Goal: Task Accomplishment & Management: Complete application form

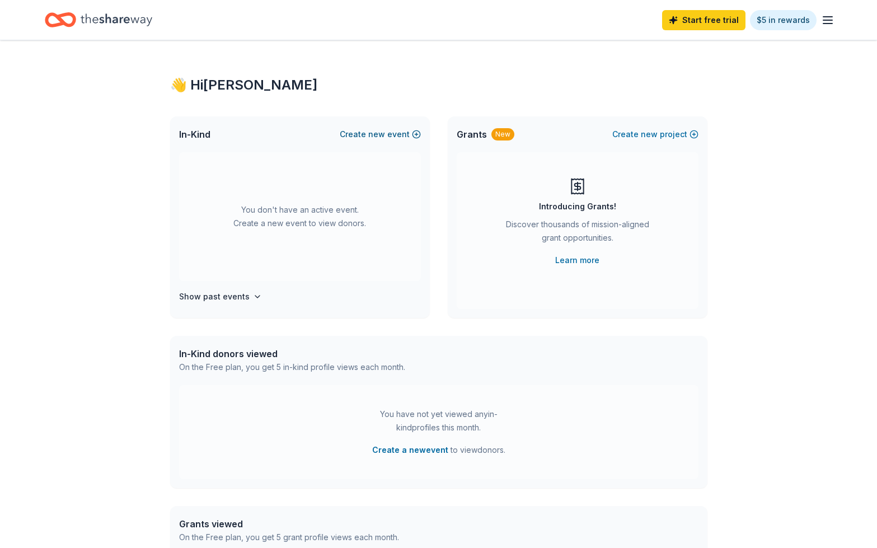
click at [370, 131] on button "Create new event" at bounding box center [380, 134] width 81 height 13
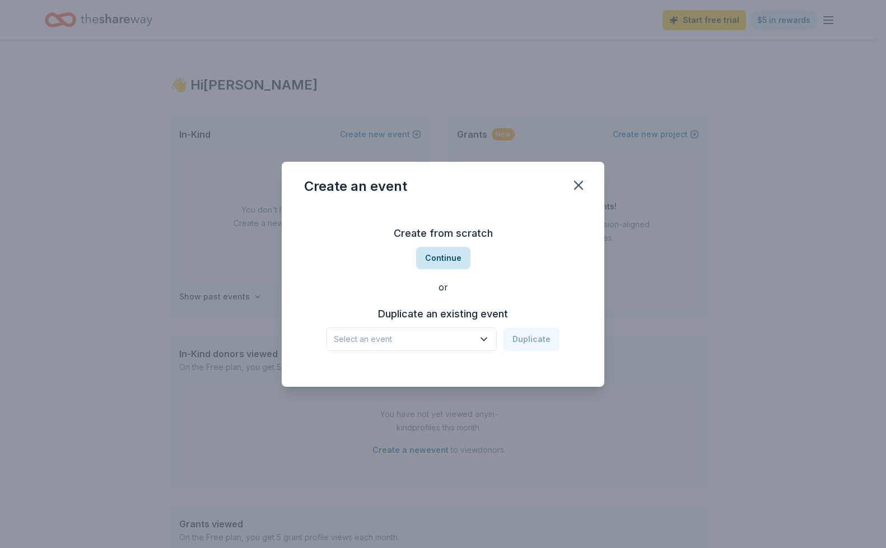
click at [438, 256] on button "Continue" at bounding box center [443, 258] width 54 height 22
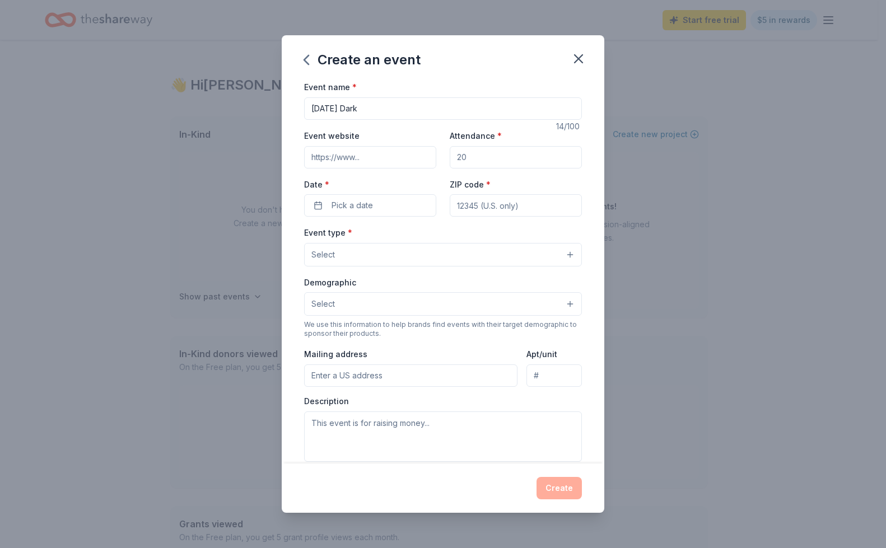
type input "[DATE] Dark"
click at [355, 163] on input "Event website" at bounding box center [370, 157] width 132 height 22
paste input "[URL][DOMAIN_NAME][PERSON_NAME]"
type input "[URL][DOMAIN_NAME][PERSON_NAME]"
drag, startPoint x: 468, startPoint y: 157, endPoint x: 482, endPoint y: 155, distance: 14.7
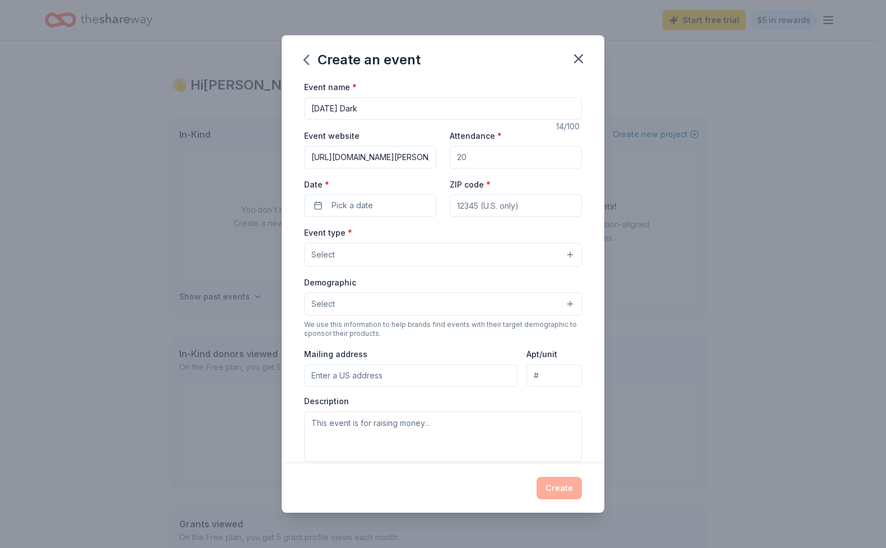
click at [482, 155] on input "Attendance *" at bounding box center [516, 157] width 132 height 22
type input "150"
click at [367, 210] on span "Pick a date" at bounding box center [351, 205] width 41 height 13
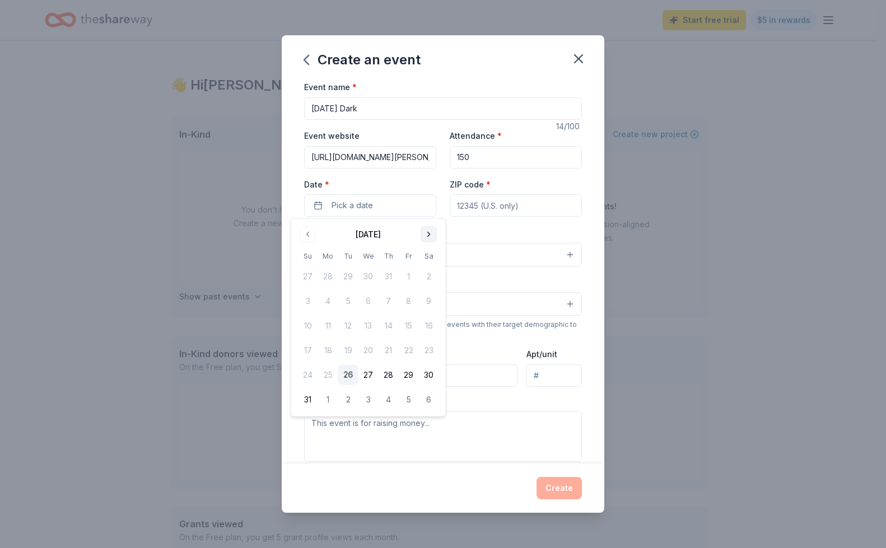
click at [429, 232] on button "Go to next month" at bounding box center [429, 235] width 16 height 16
click at [328, 349] on button "22" at bounding box center [328, 350] width 20 height 20
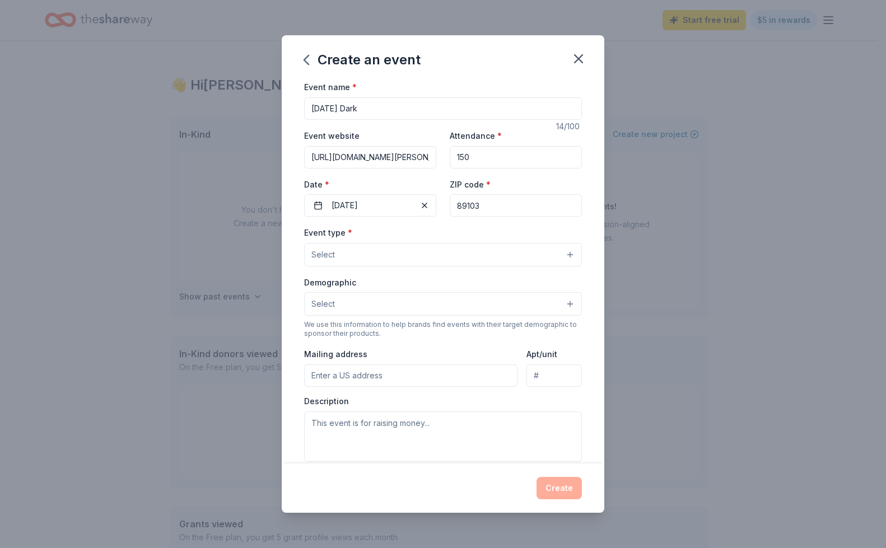
type input "89103"
click at [540, 253] on button "Select" at bounding box center [443, 255] width 278 height 24
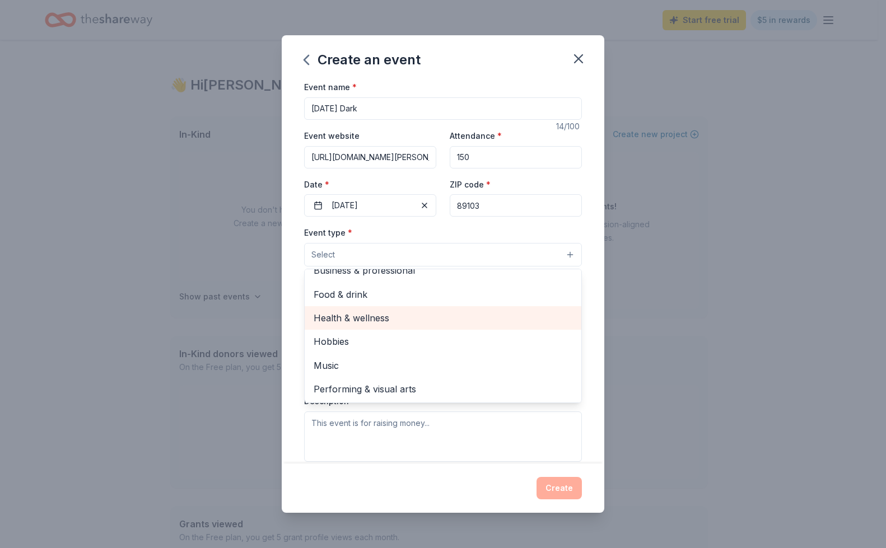
scroll to position [36, 0]
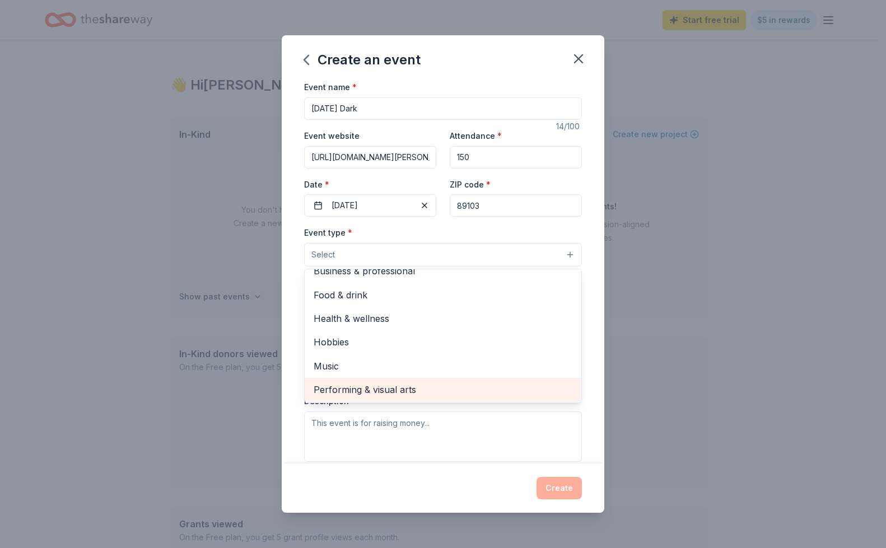
click at [420, 386] on span "Performing & visual arts" at bounding box center [443, 389] width 259 height 15
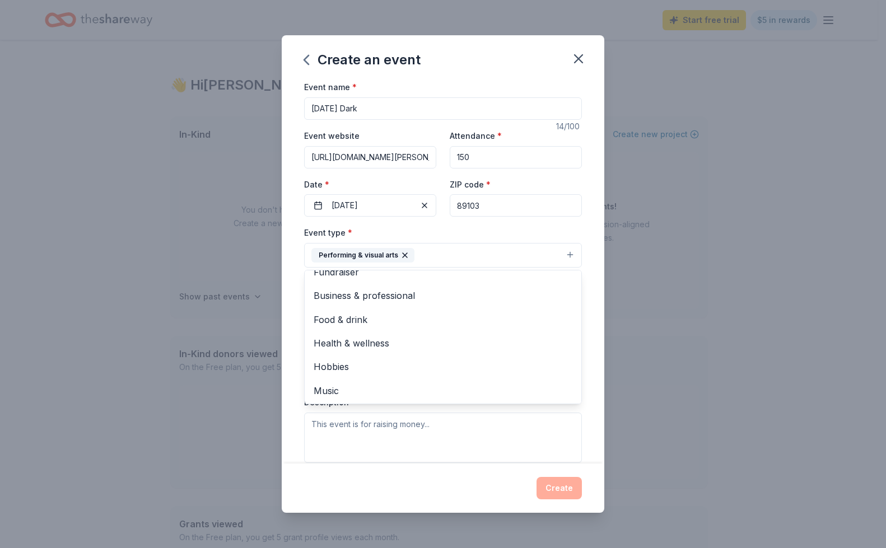
click at [464, 252] on button "Performing & visual arts" at bounding box center [443, 255] width 278 height 25
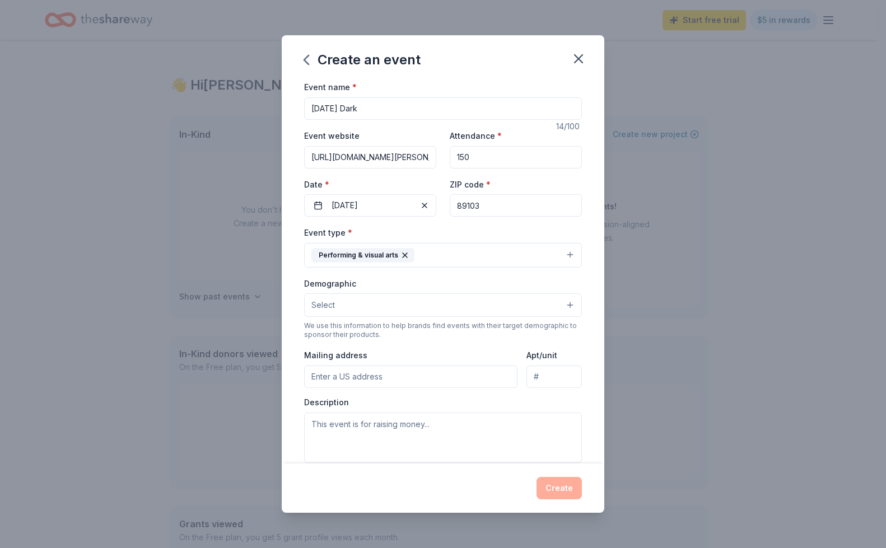
click at [484, 259] on button "Performing & visual arts" at bounding box center [443, 255] width 278 height 25
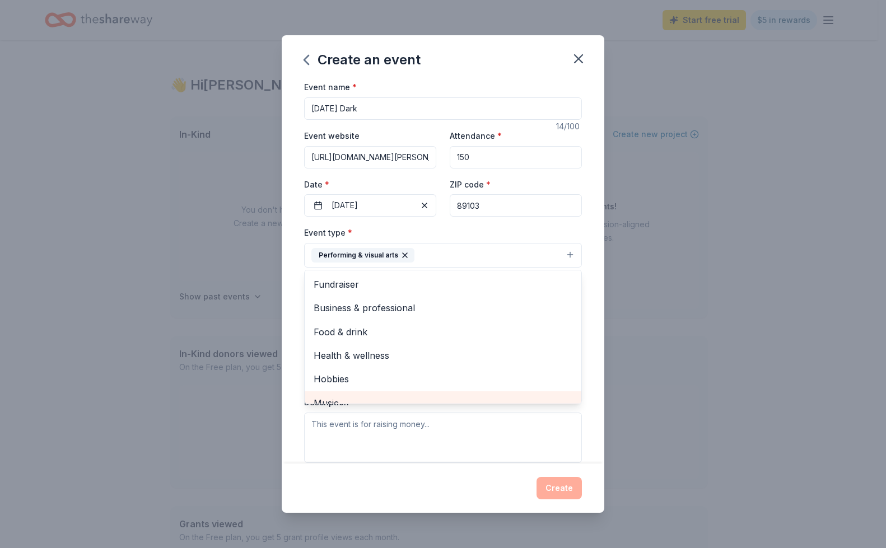
scroll to position [10, 0]
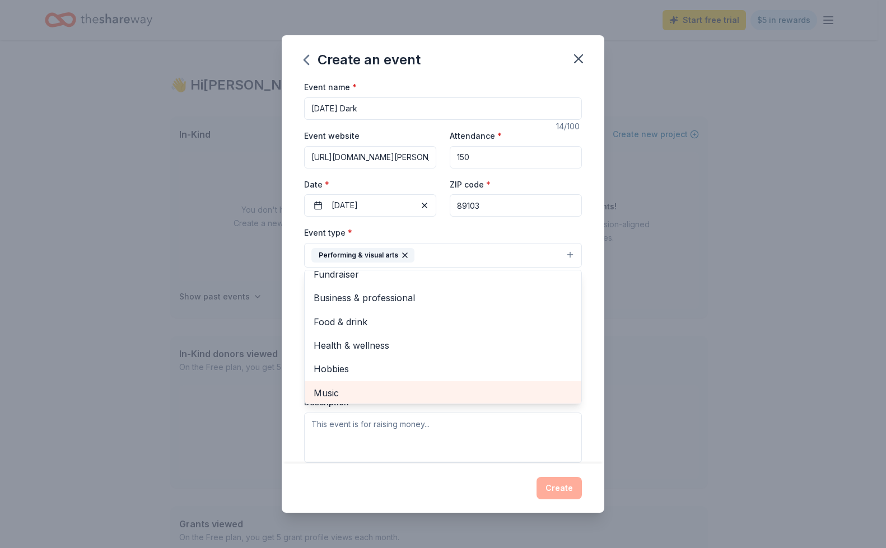
click at [379, 391] on span "Music" at bounding box center [443, 393] width 259 height 15
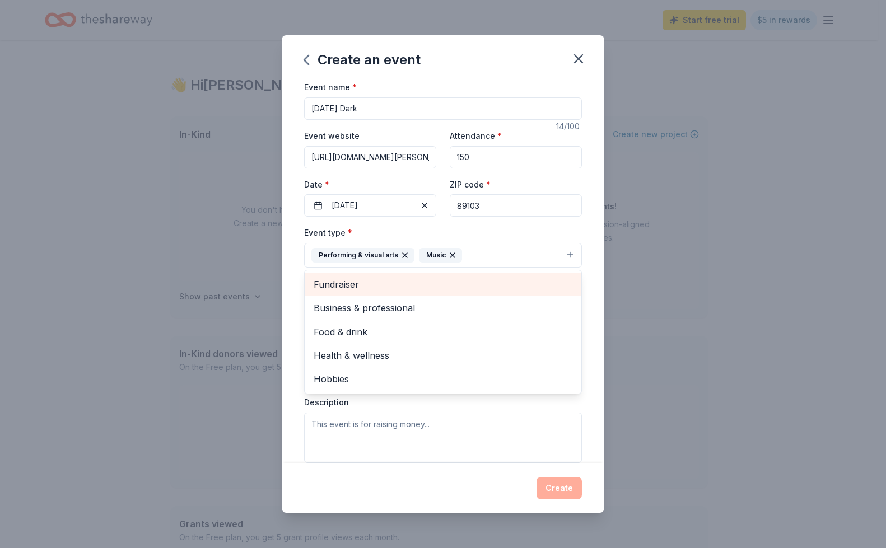
click at [394, 288] on span "Fundraiser" at bounding box center [443, 284] width 259 height 15
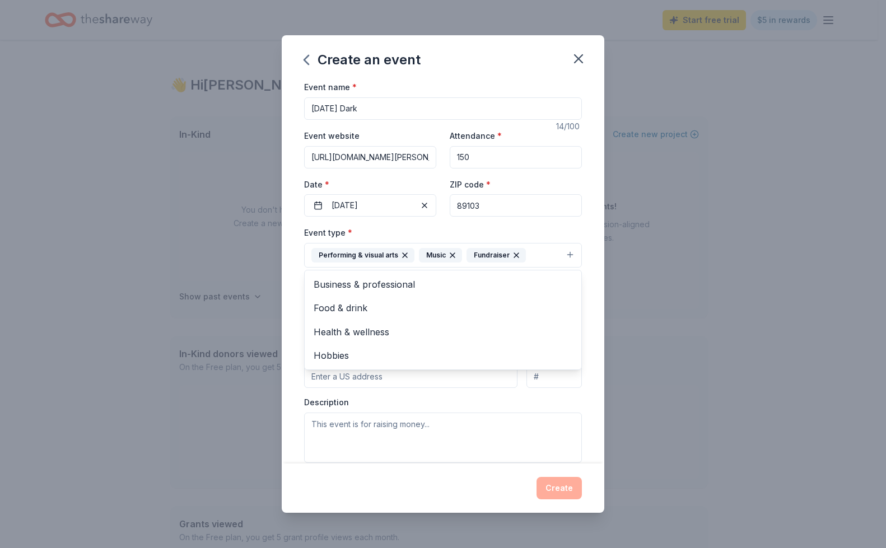
click at [583, 226] on div "Event name * Monday's Dark 14 /100 Event website https://thespacelv.com/event/m…" at bounding box center [443, 271] width 322 height 383
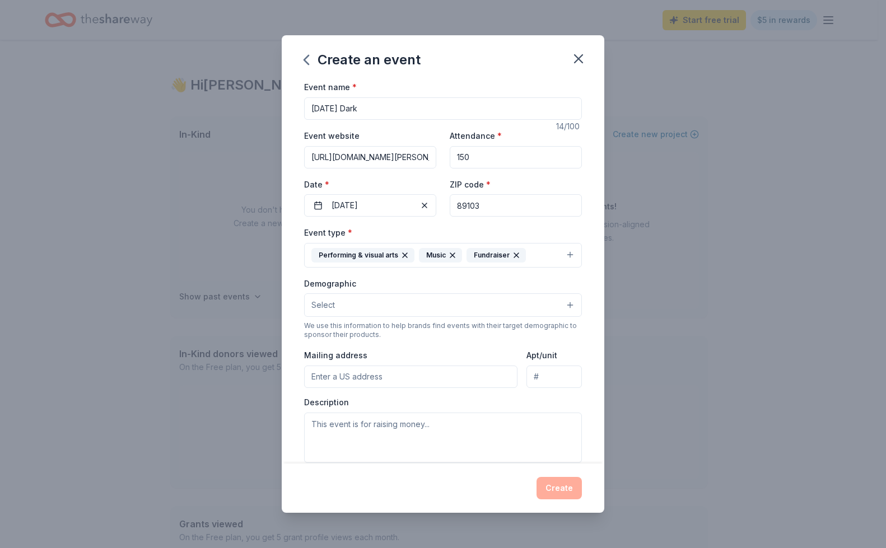
click at [426, 305] on button "Select" at bounding box center [443, 305] width 278 height 24
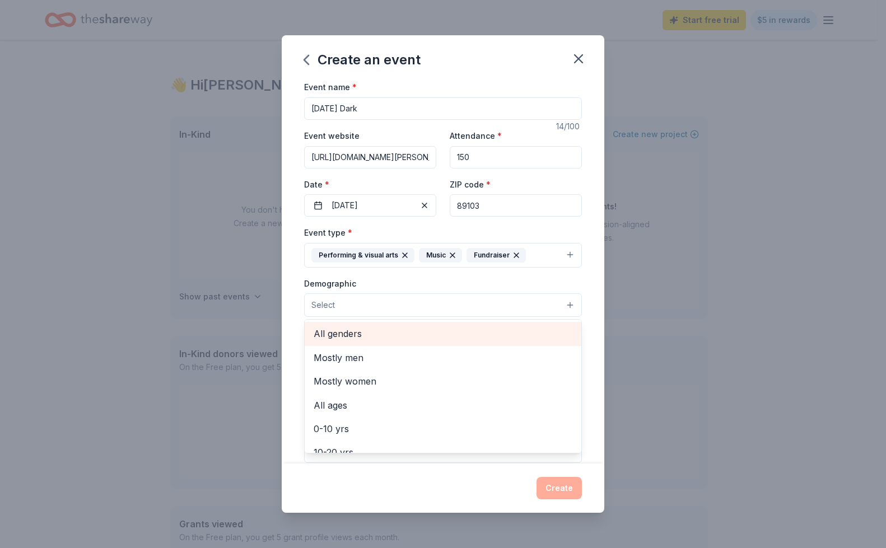
click at [391, 336] on span "All genders" at bounding box center [443, 333] width 259 height 15
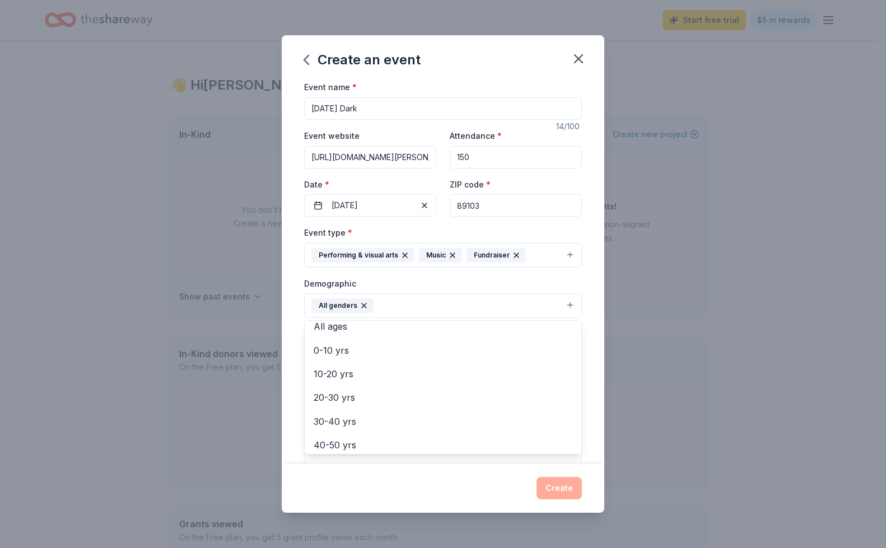
scroll to position [52, 0]
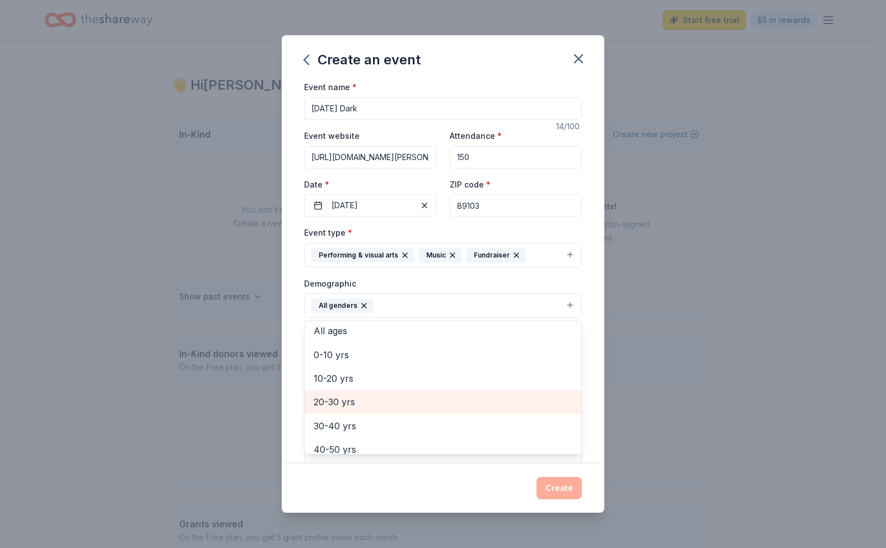
click at [351, 400] on span "20-30 yrs" at bounding box center [443, 402] width 259 height 15
click at [348, 400] on span "30-40 yrs" at bounding box center [443, 402] width 259 height 15
click at [348, 400] on span "40-50 yrs" at bounding box center [443, 402] width 259 height 15
click at [345, 409] on span "50-60 yrs" at bounding box center [443, 402] width 259 height 15
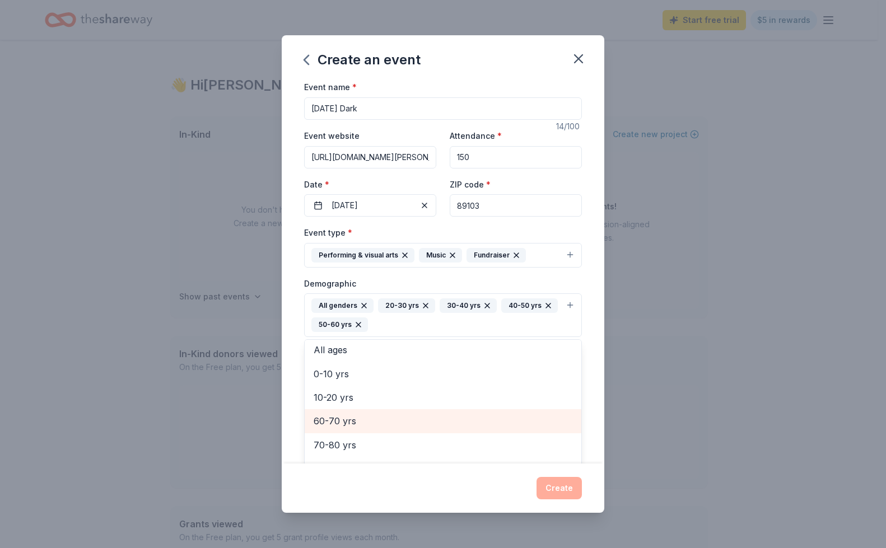
click at [338, 422] on span "60-70 yrs" at bounding box center [443, 421] width 259 height 15
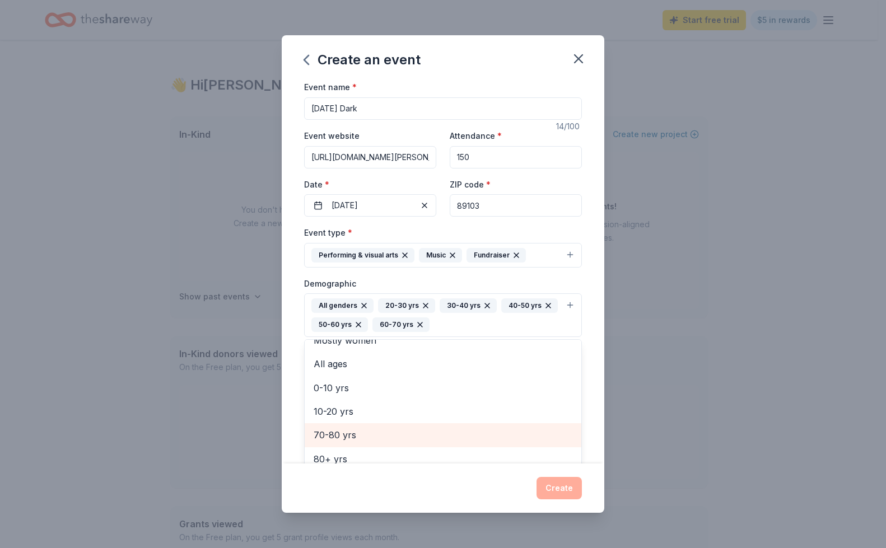
scroll to position [36, 0]
click at [336, 439] on span "70-80 yrs" at bounding box center [443, 436] width 259 height 15
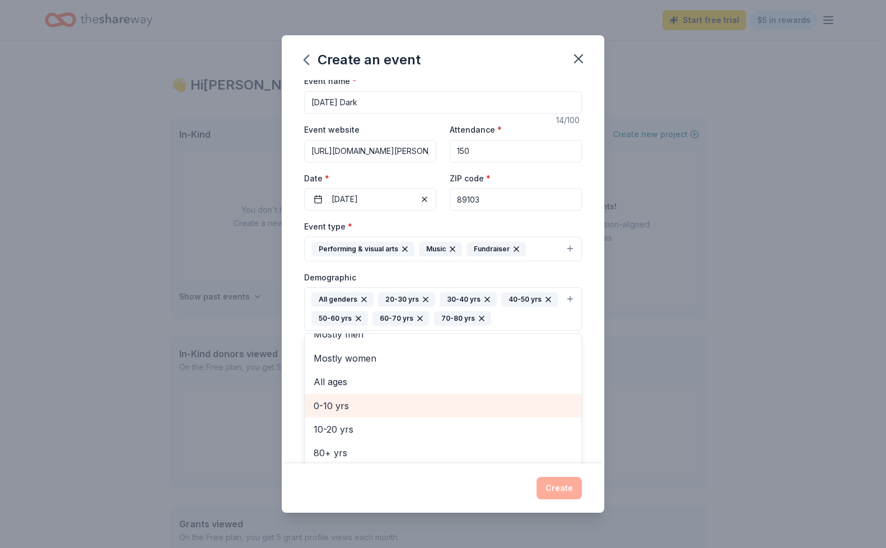
scroll to position [12, 0]
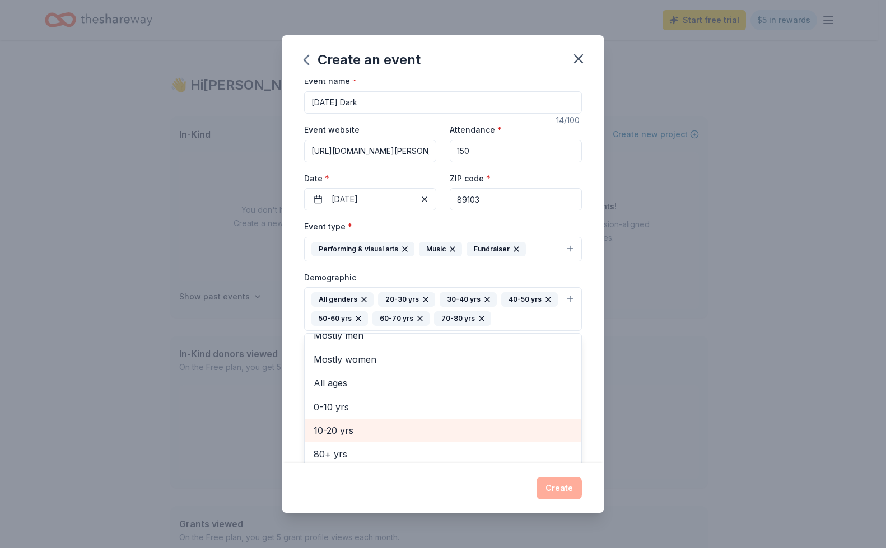
click at [352, 430] on span "10-20 yrs" at bounding box center [443, 430] width 259 height 15
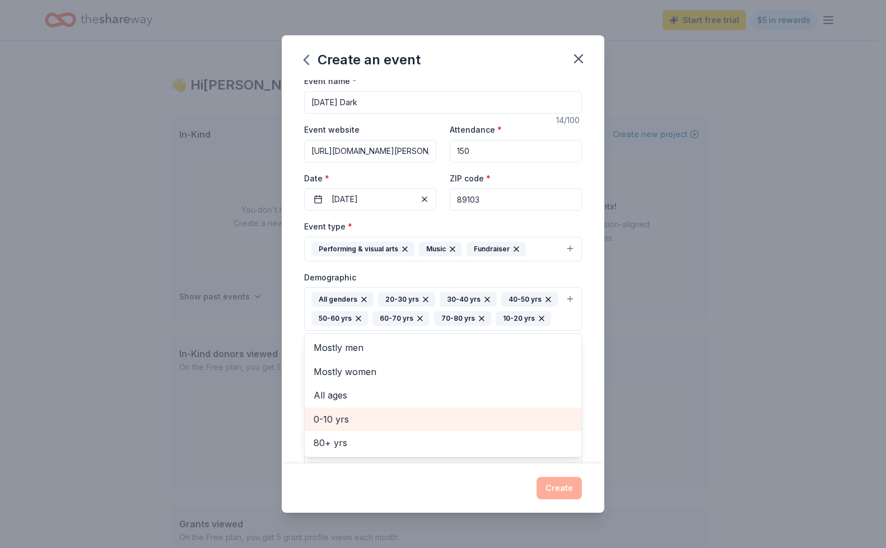
scroll to position [14, 0]
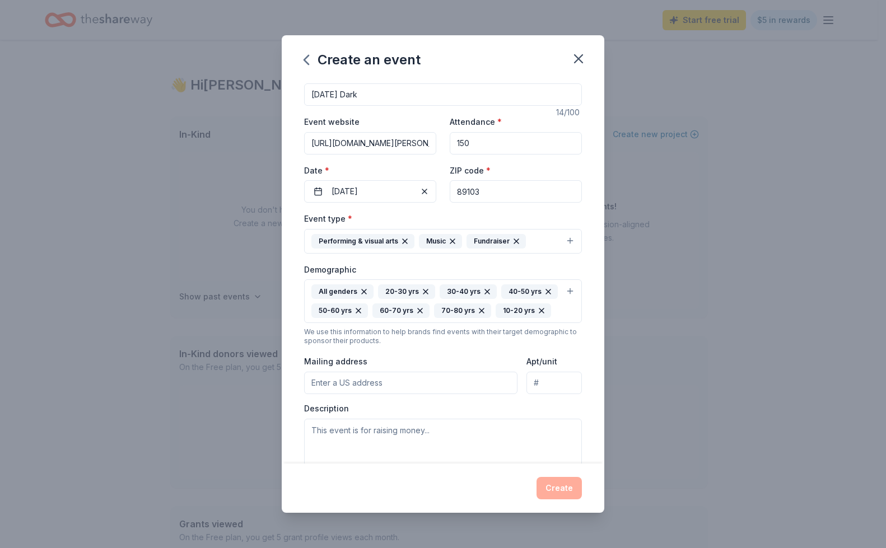
click at [539, 313] on icon "button" at bounding box center [541, 310] width 4 height 4
click at [536, 381] on input "Apt/unit" at bounding box center [553, 383] width 55 height 22
click at [501, 381] on input "8550 West Desert Inn Road, Las Vegas, NV, 89117" at bounding box center [410, 383] width 213 height 22
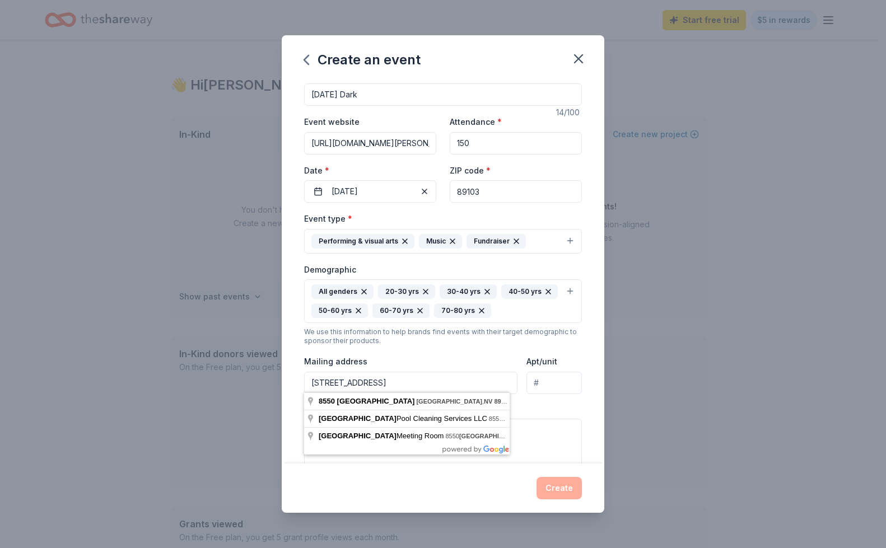
click at [405, 382] on input "8550 West Desert Inn Road, Las Vegas, NV, 89117" at bounding box center [410, 383] width 213 height 22
type input "8550 West Desert Inn Road Ste. 102, Las Vegas, NV, 89117"
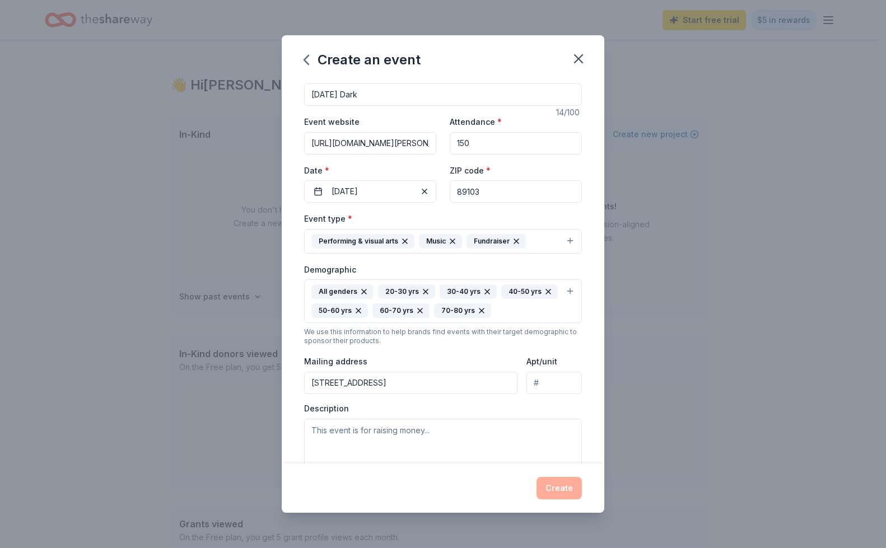
click at [544, 385] on input "Apt/unit" at bounding box center [553, 383] width 55 height 22
type input "502"
click at [403, 436] on textarea at bounding box center [443, 444] width 278 height 50
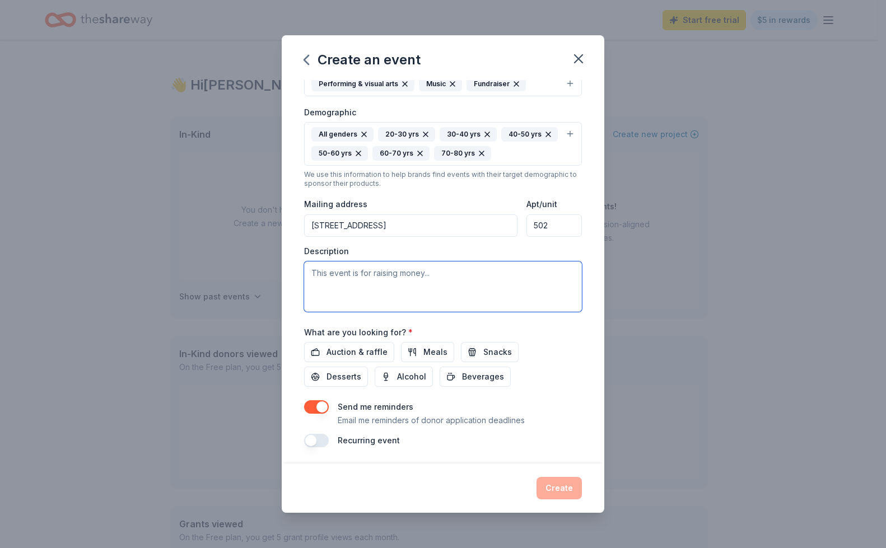
scroll to position [171, 0]
click at [365, 272] on textarea "This is a local charity event" at bounding box center [443, 287] width 278 height 50
drag, startPoint x: 477, startPoint y: 273, endPoint x: 342, endPoint y: 278, distance: 135.0
click at [342, 278] on textarea "This is a local comedy show charity event" at bounding box center [443, 287] width 278 height 50
paste textarea "Mondays Dark is Las Vegas’ premier variety show for a cause. Twice a month at T…"
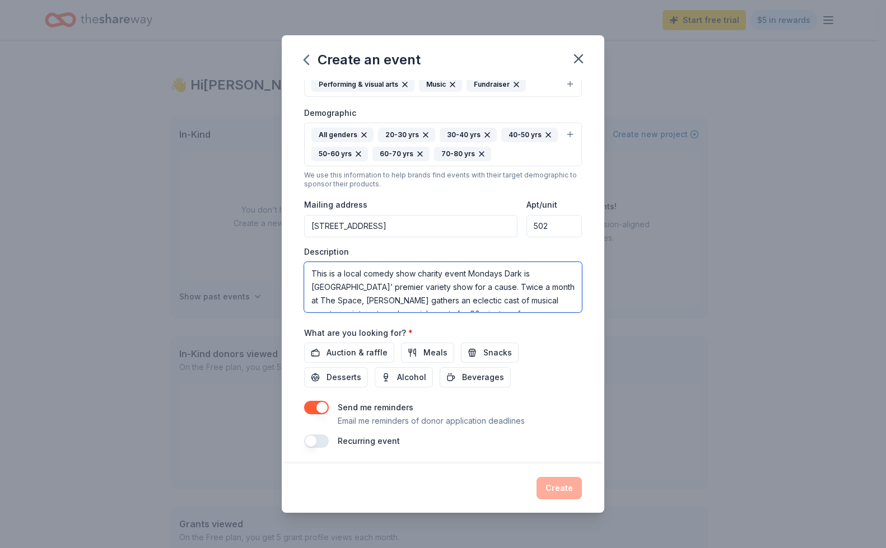
scroll to position [0, 0]
drag, startPoint x: 468, startPoint y: 271, endPoint x: 305, endPoint y: 272, distance: 162.9
click at [305, 272] on textarea "This is a local comedy show charity event Mondays Dark is Las Vegas’ premier va…" at bounding box center [443, 287] width 278 height 50
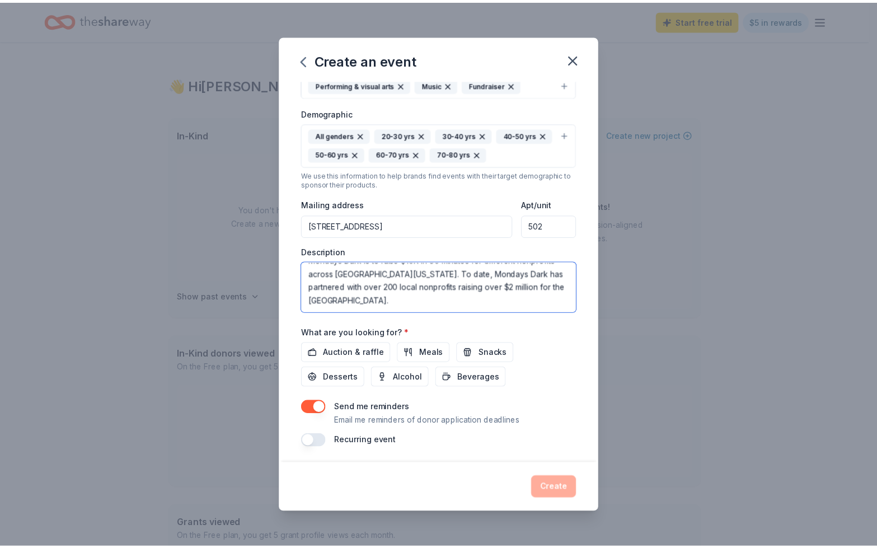
scroll to position [67, 0]
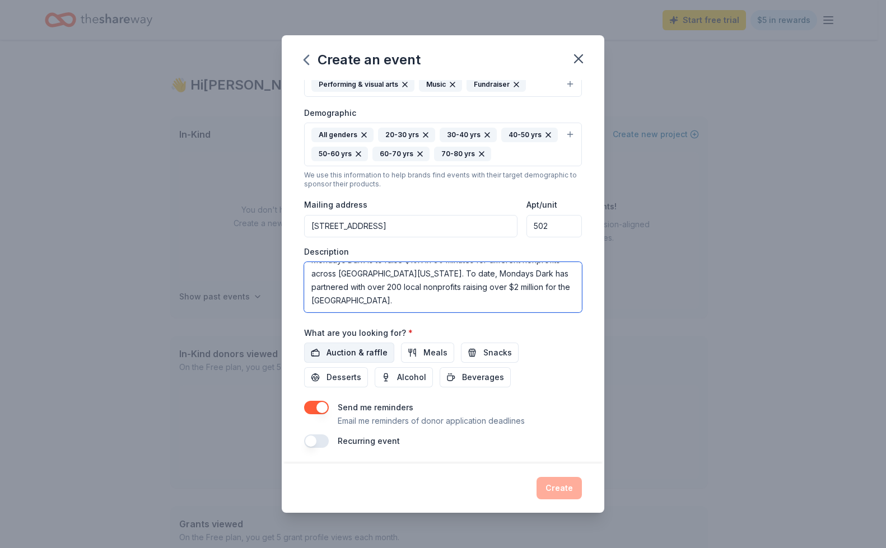
type textarea "Mondays Dark is Las Vegas’ premier variety show for a cause. Twice a month at T…"
click at [362, 349] on span "Auction & raffle" at bounding box center [356, 352] width 61 height 13
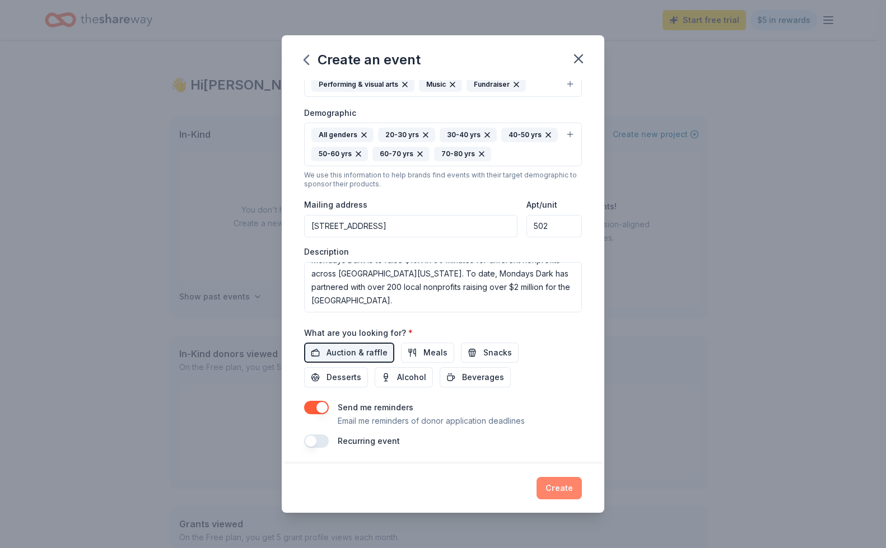
click at [569, 497] on button "Create" at bounding box center [558, 488] width 45 height 22
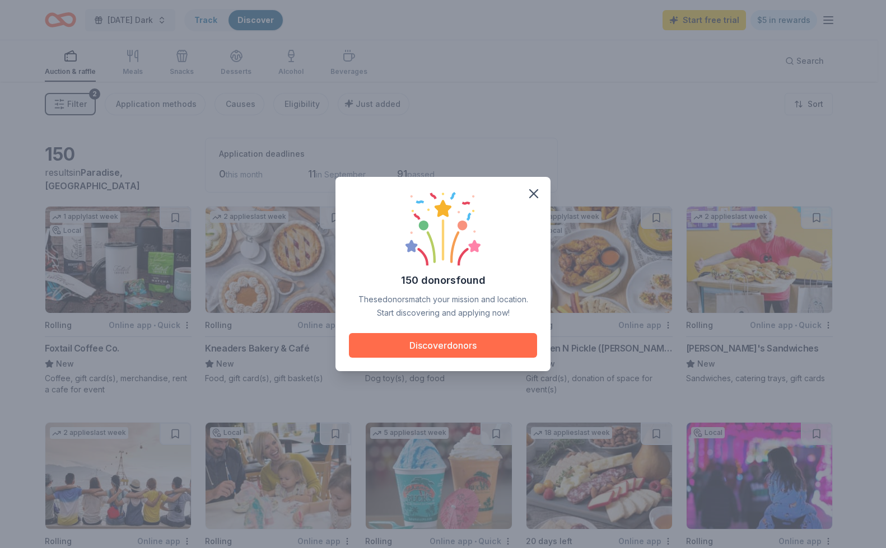
click at [447, 342] on button "Discover donors" at bounding box center [443, 345] width 188 height 25
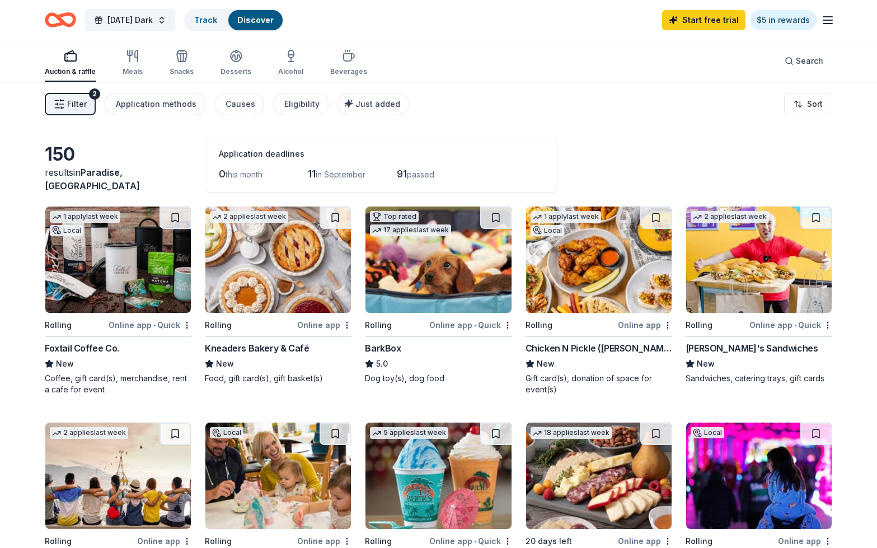
click at [104, 352] on div "Foxtail Coffee Co." at bounding box center [82, 348] width 74 height 13
click at [320, 328] on div "Online app" at bounding box center [324, 325] width 54 height 14
click at [476, 326] on span "•" at bounding box center [475, 325] width 2 height 9
click at [566, 353] on div "Chicken N Pickle (Henderson)" at bounding box center [599, 348] width 147 height 13
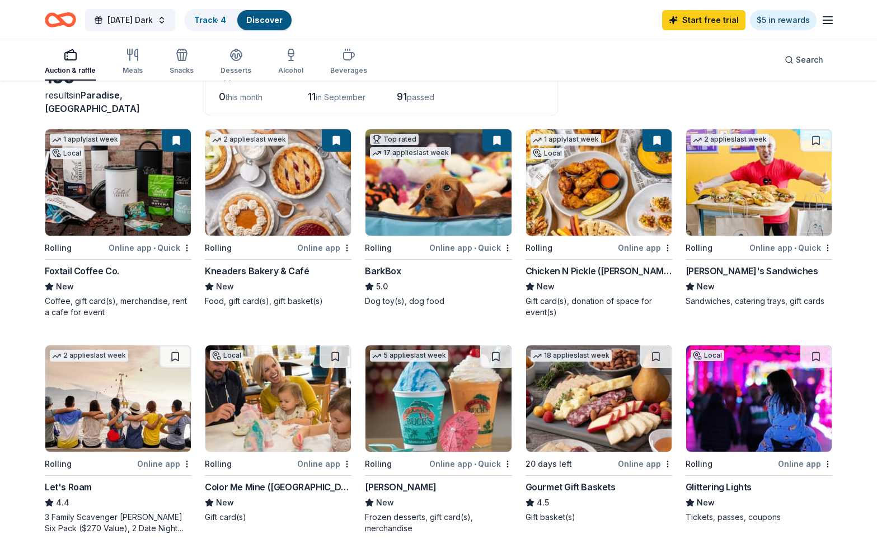
scroll to position [76, 0]
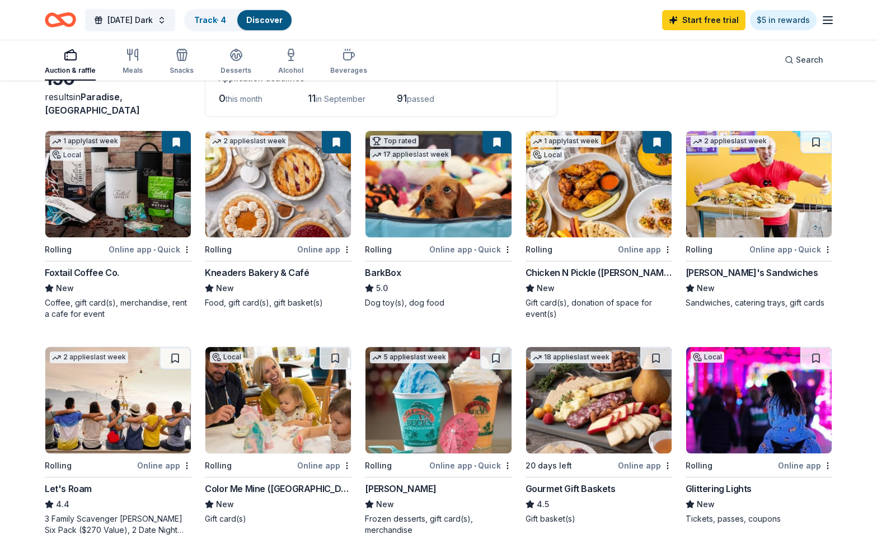
click at [723, 283] on div "New" at bounding box center [759, 288] width 147 height 13
click at [165, 400] on img at bounding box center [118, 400] width 146 height 106
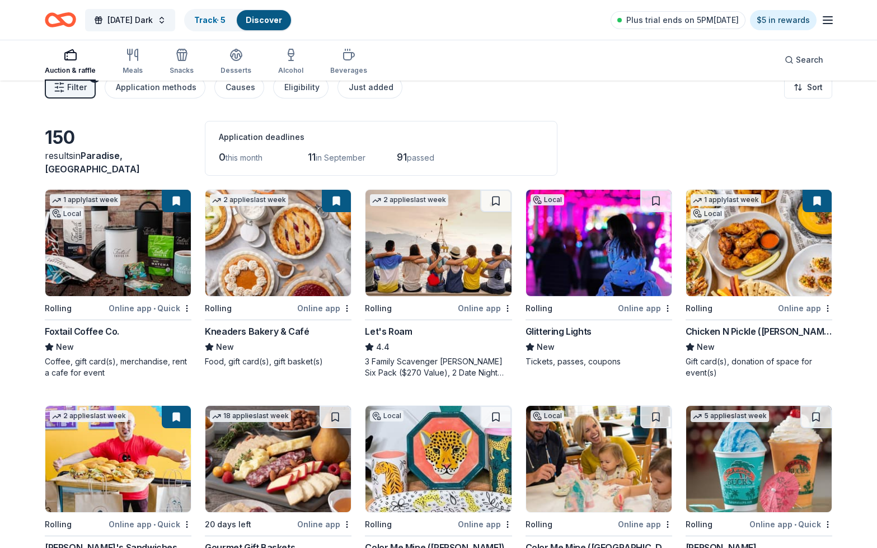
scroll to position [17, 0]
click at [388, 316] on div "2 applies last week Rolling Online app Let's Roam 4.4 3 Family Scavenger Hunt S…" at bounding box center [438, 283] width 147 height 189
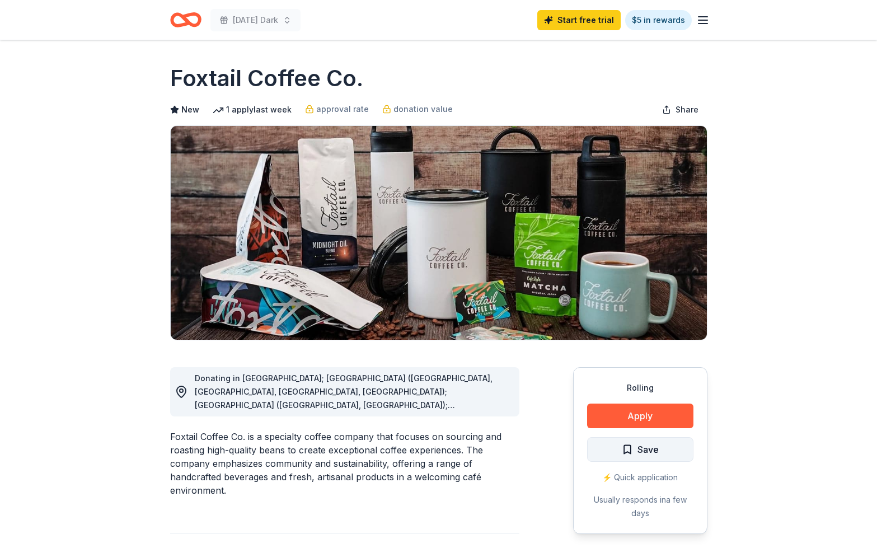
click at [627, 450] on span "Save" at bounding box center [640, 449] width 37 height 15
click at [637, 414] on button "Apply" at bounding box center [640, 416] width 106 height 25
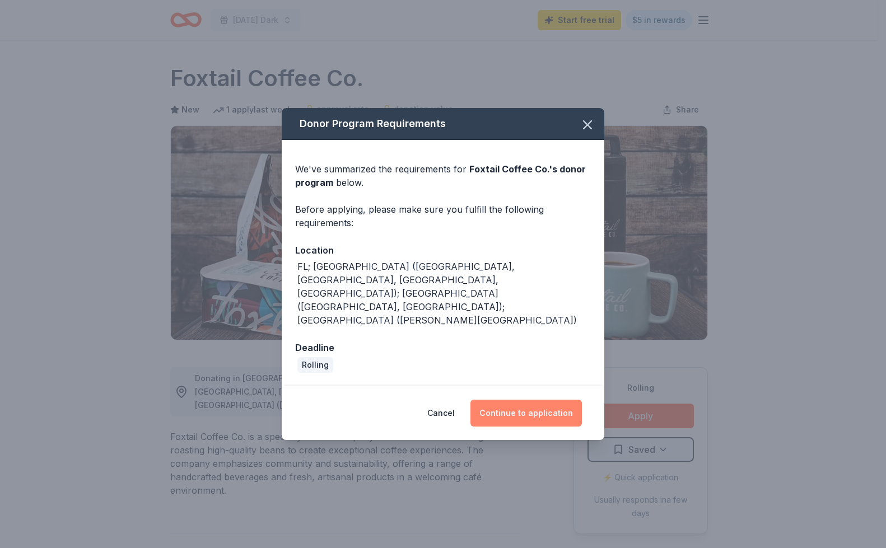
click at [510, 400] on button "Continue to application" at bounding box center [525, 413] width 111 height 27
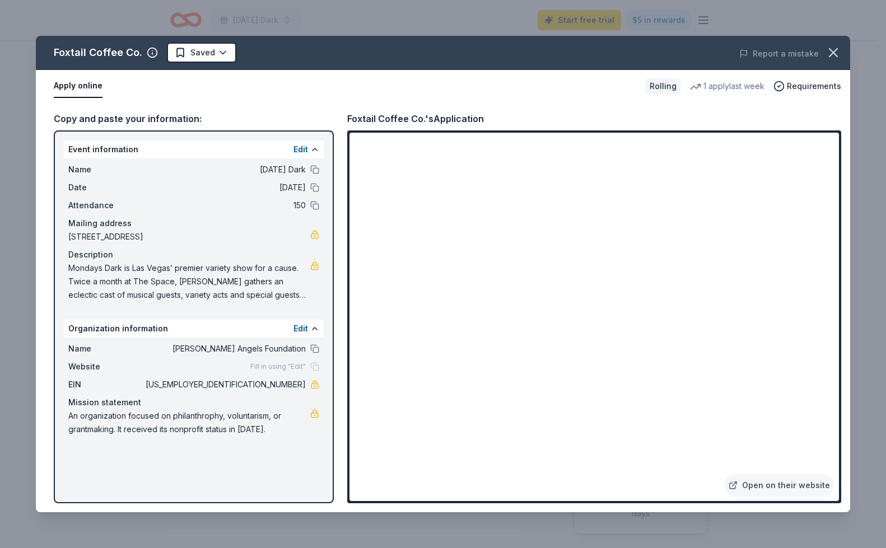
click at [306, 364] on div "Fill in using "Edit"" at bounding box center [284, 366] width 69 height 9
click at [302, 328] on button "Edit" at bounding box center [300, 328] width 15 height 13
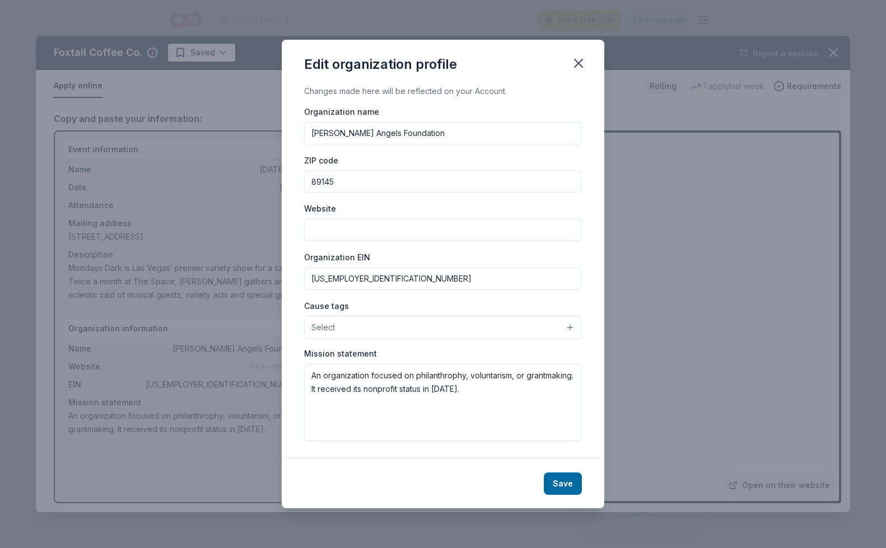
click at [362, 227] on input "Website" at bounding box center [443, 230] width 278 height 22
type input "www.kinsellaanges.org"
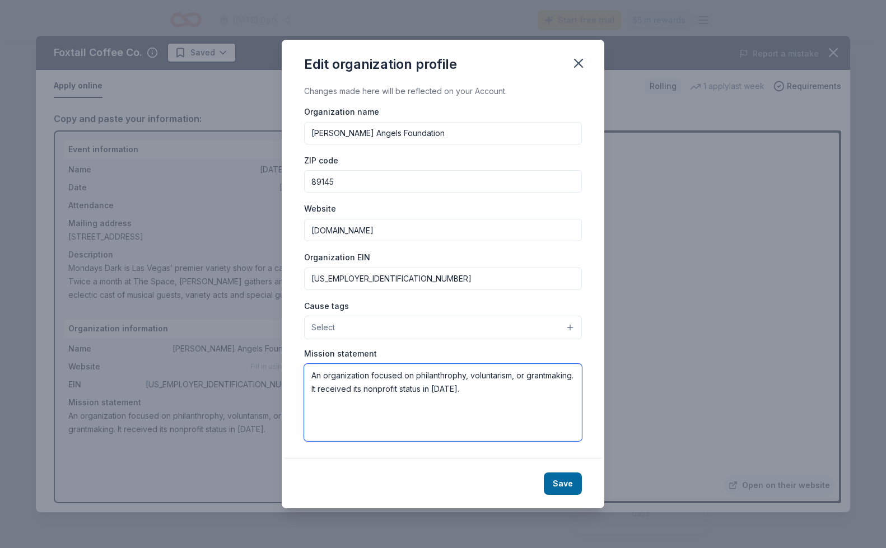
drag, startPoint x: 513, startPoint y: 394, endPoint x: 301, endPoint y: 370, distance: 213.0
click at [301, 370] on div "Changes made here will be reflected on your Account. Organization name Kinsella…" at bounding box center [443, 272] width 322 height 375
paste textarea "Kinsella Angels supports youth in need with leadership and educational opportun…"
type textarea "Kinsella Angels supports youth in need with leadership and educational opportun…"
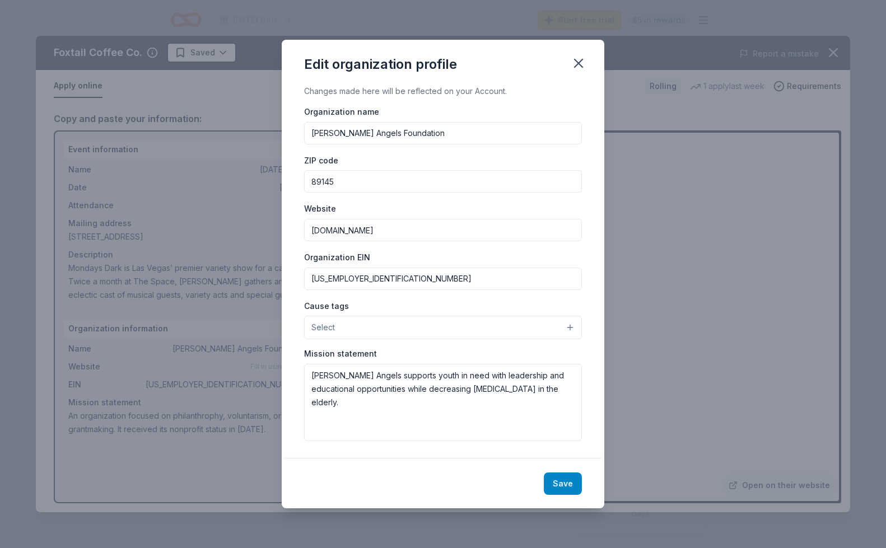
click at [565, 477] on button "Save" at bounding box center [563, 484] width 38 height 22
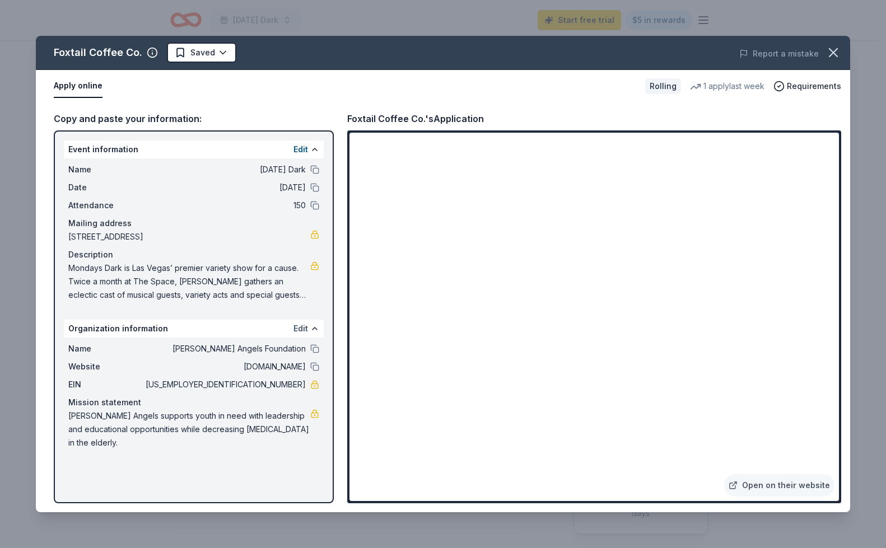
click at [295, 326] on button "Edit" at bounding box center [300, 328] width 15 height 13
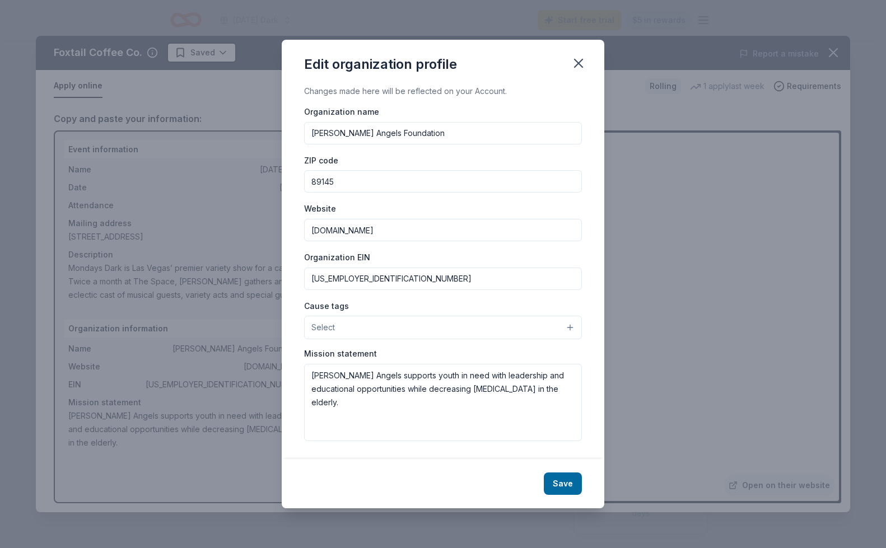
click at [378, 231] on input "www.kinsellaanges.org" at bounding box center [443, 230] width 278 height 22
type input "[DOMAIN_NAME]"
click at [344, 174] on input "89145" at bounding box center [443, 181] width 278 height 22
type input "89117"
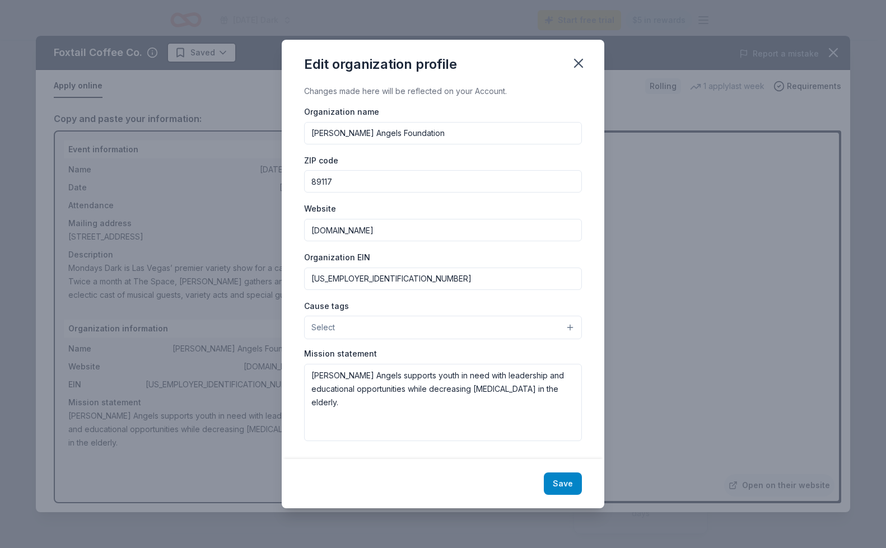
click at [563, 484] on button "Save" at bounding box center [563, 484] width 38 height 22
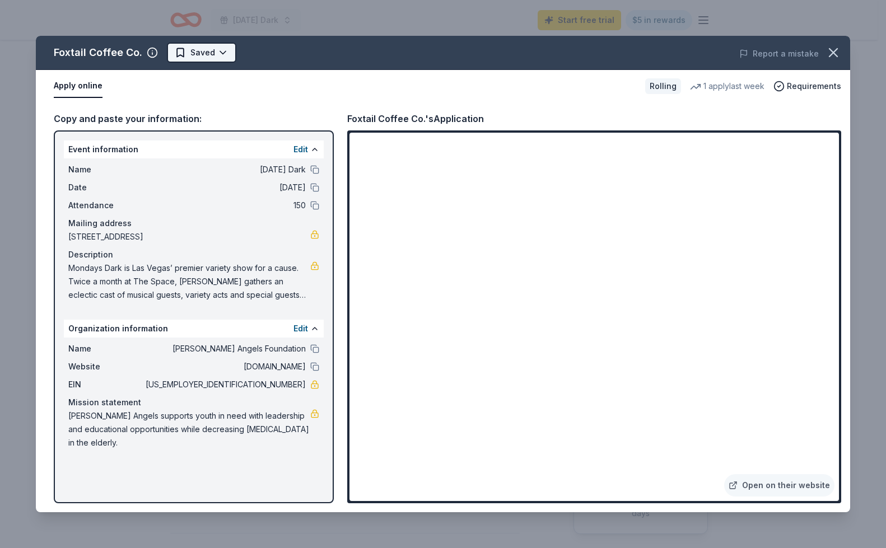
click at [214, 52] on html "Monday's Dark Start free trial $5 in rewards Rolling Share Foxtail Coffee Co. N…" at bounding box center [443, 274] width 886 height 548
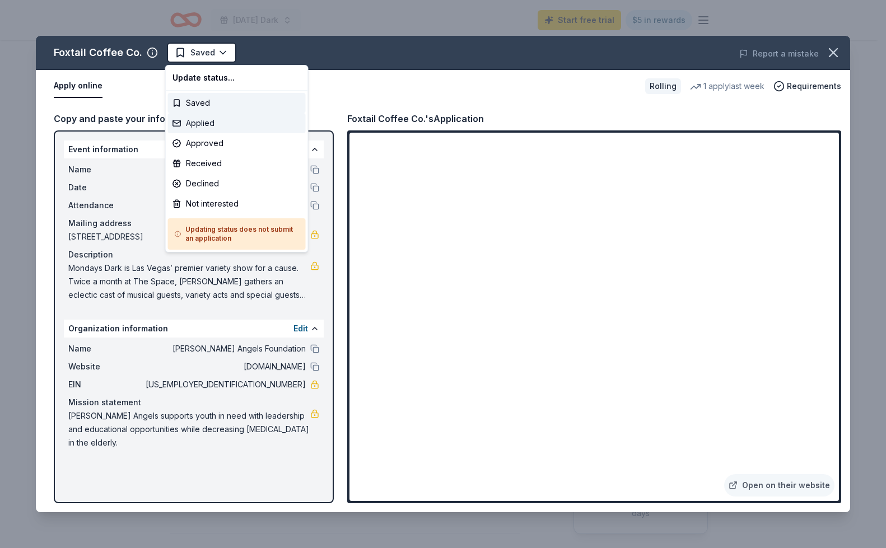
click at [213, 124] on div "Applied" at bounding box center [237, 123] width 138 height 20
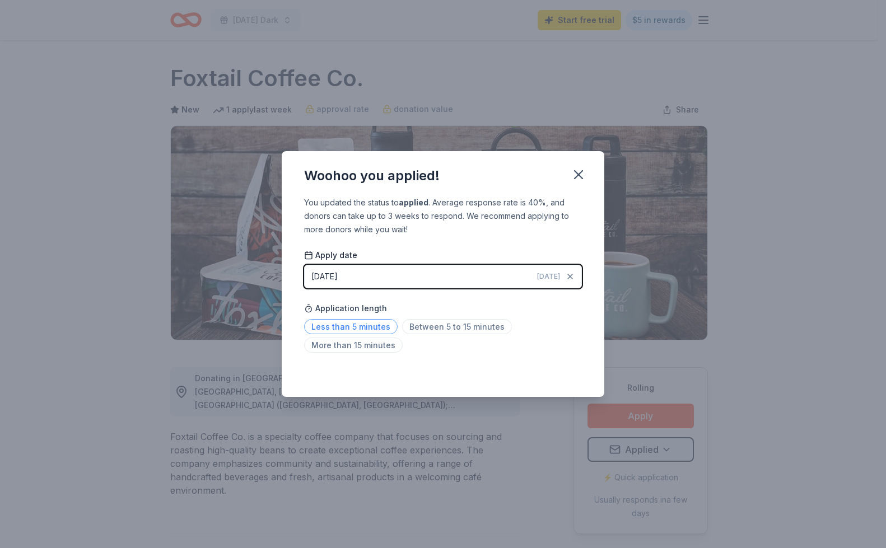
click at [378, 330] on span "Less than 5 minutes" at bounding box center [351, 326] width 94 height 15
click at [581, 176] on icon "button" at bounding box center [578, 175] width 8 height 8
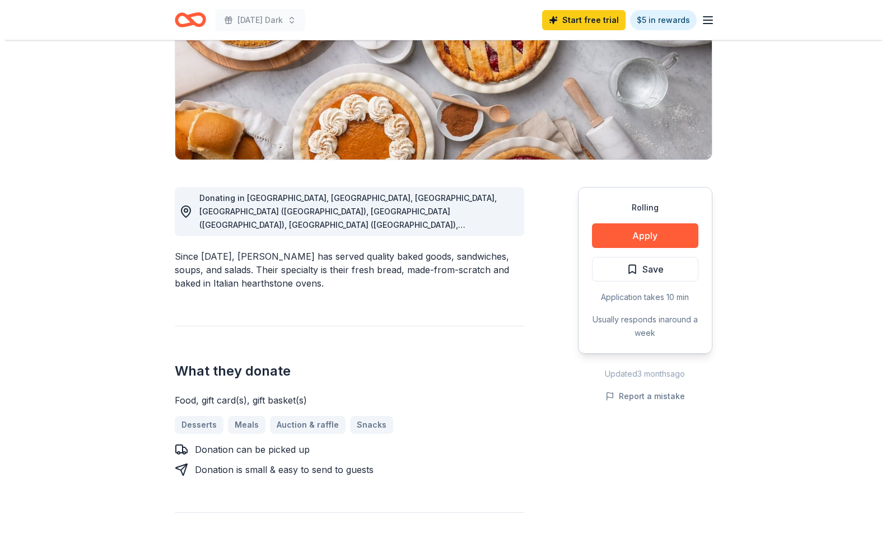
scroll to position [181, 0]
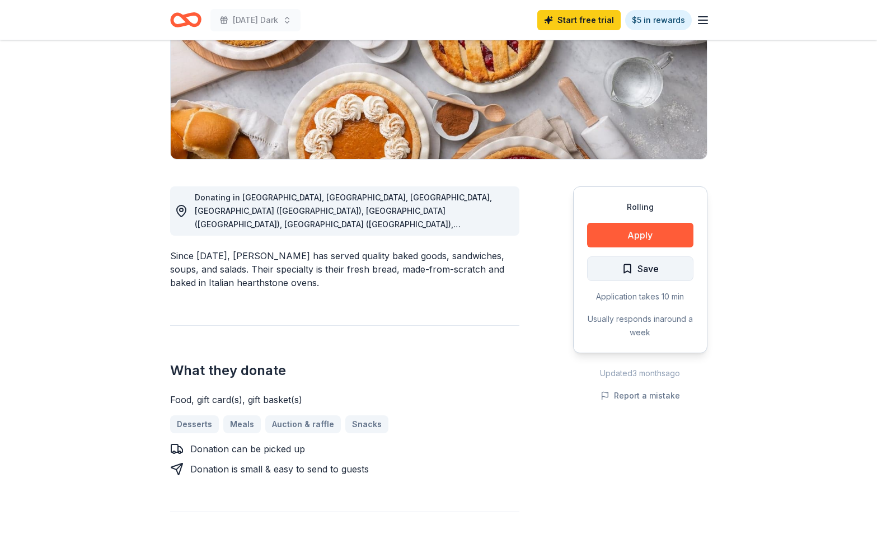
click at [636, 274] on span "Save" at bounding box center [640, 268] width 37 height 15
click at [642, 236] on button "Apply" at bounding box center [640, 235] width 106 height 25
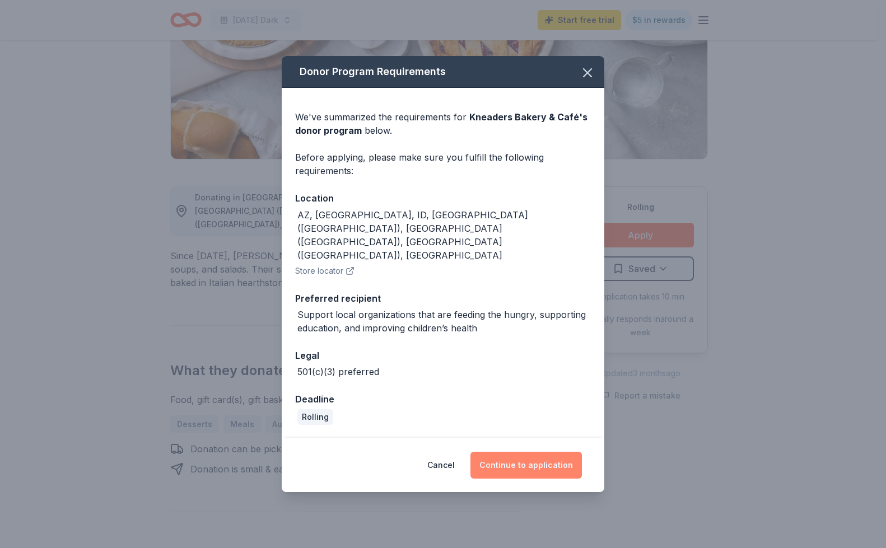
click at [493, 452] on button "Continue to application" at bounding box center [525, 465] width 111 height 27
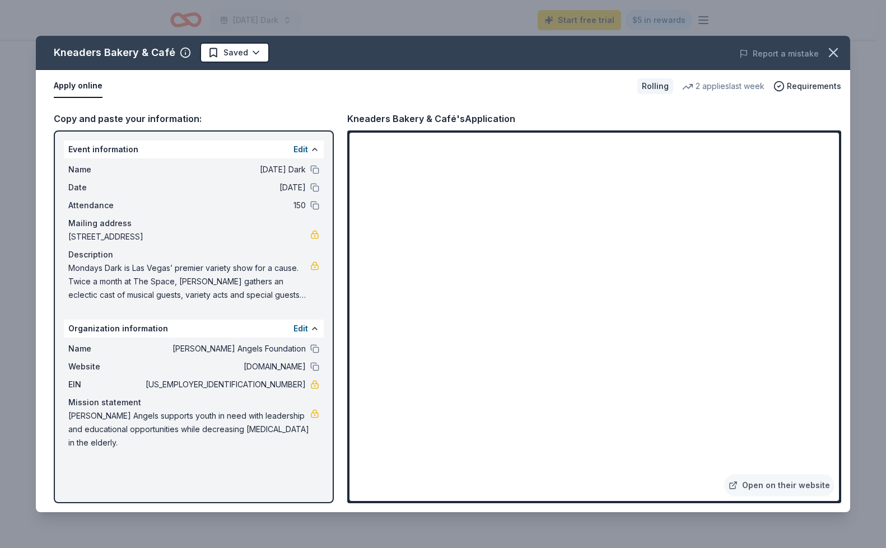
drag, startPoint x: 97, startPoint y: 443, endPoint x: 63, endPoint y: 426, distance: 38.3
click at [63, 426] on div "Event information Edit Name Monday's Dark Date 09/22/25 Attendance 150 Mailing …" at bounding box center [194, 316] width 280 height 373
drag, startPoint x: 69, startPoint y: 416, endPoint x: 104, endPoint y: 452, distance: 50.3
click at [104, 452] on div "Name Kinsella Angels Foundation Website www.kinsellaangels.org EIN 86-2802667 M…" at bounding box center [194, 396] width 260 height 116
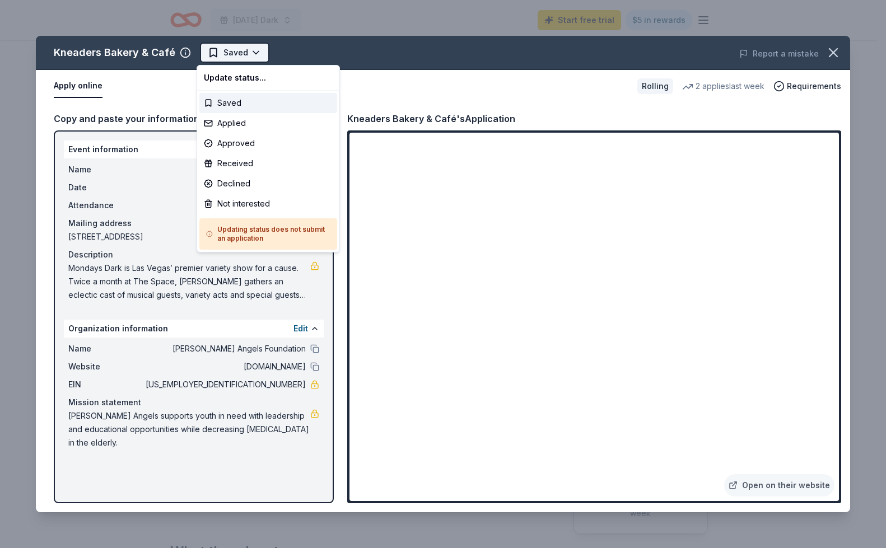
click at [239, 49] on html "Monday's Dark Start free trial $5 in rewards Rolling Share Kneaders Bakery & Ca…" at bounding box center [443, 274] width 886 height 548
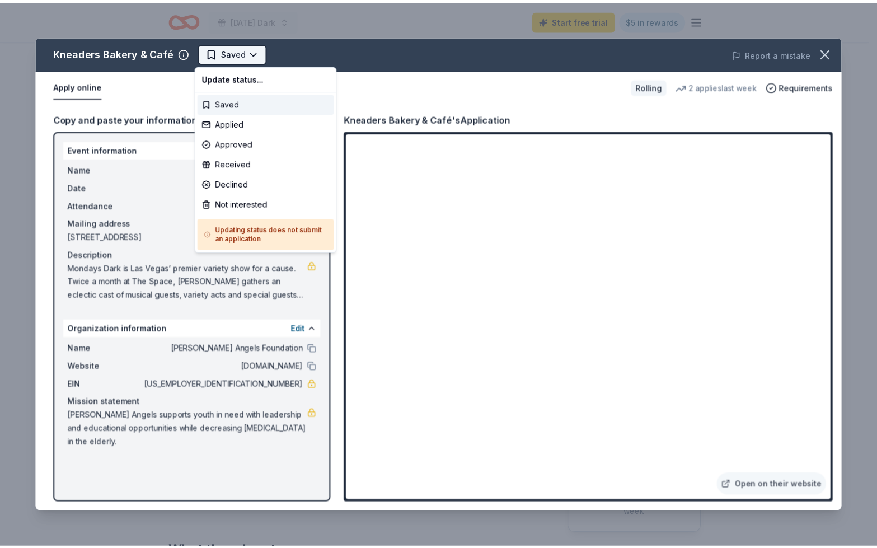
scroll to position [0, 0]
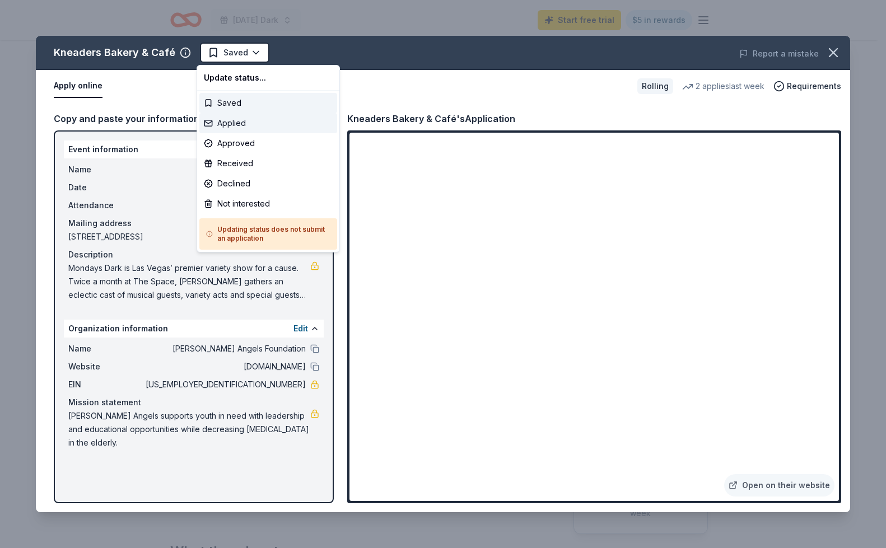
click at [225, 119] on div "Applied" at bounding box center [268, 123] width 138 height 20
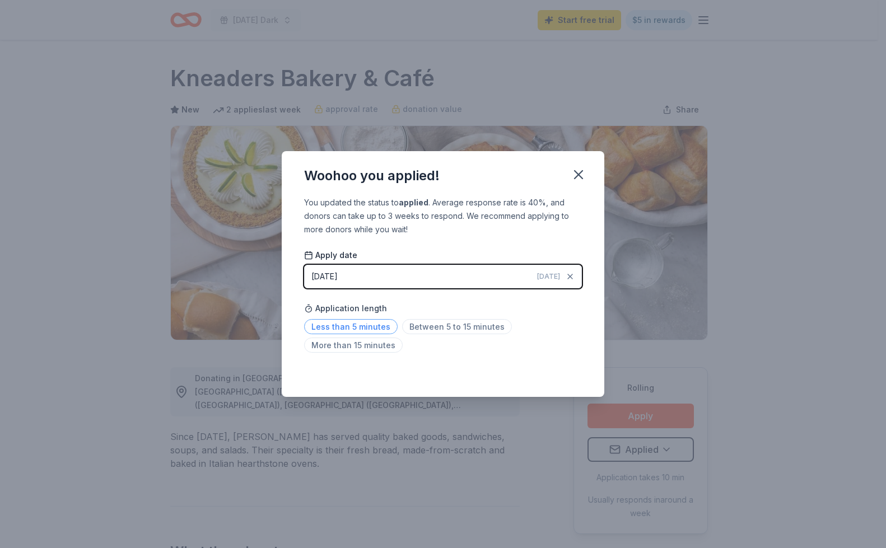
click at [368, 330] on span "Less than 5 minutes" at bounding box center [351, 326] width 94 height 15
click at [579, 179] on icon "button" at bounding box center [579, 175] width 16 height 16
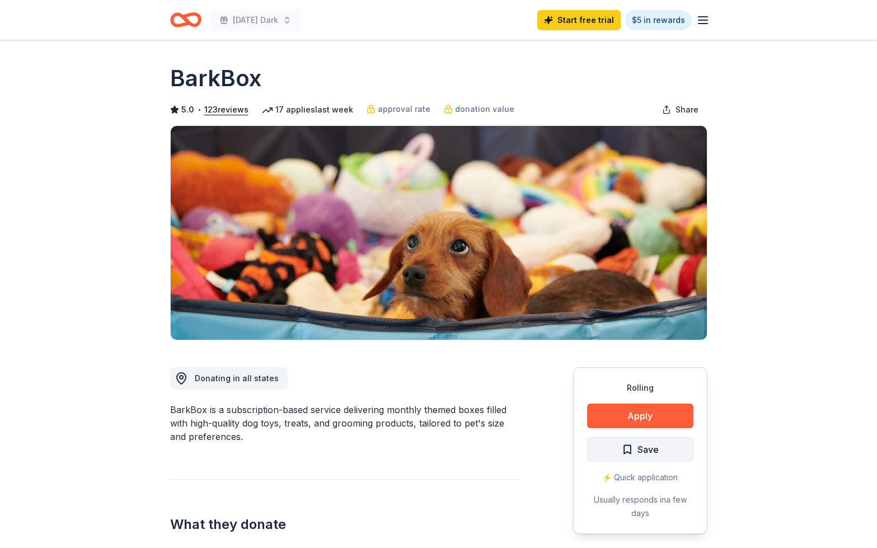
click at [625, 448] on span "Save" at bounding box center [640, 449] width 37 height 15
click at [634, 419] on button "Apply" at bounding box center [640, 416] width 106 height 25
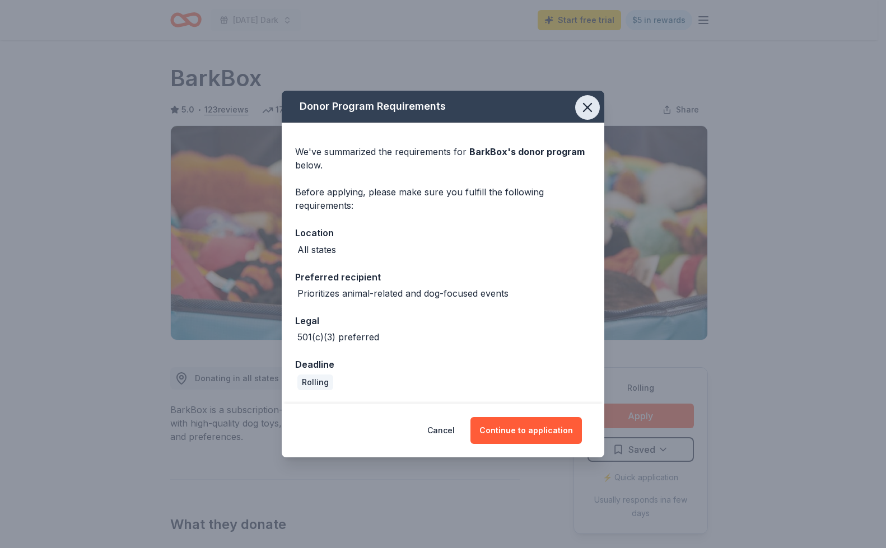
click at [585, 105] on icon "button" at bounding box center [587, 108] width 8 height 8
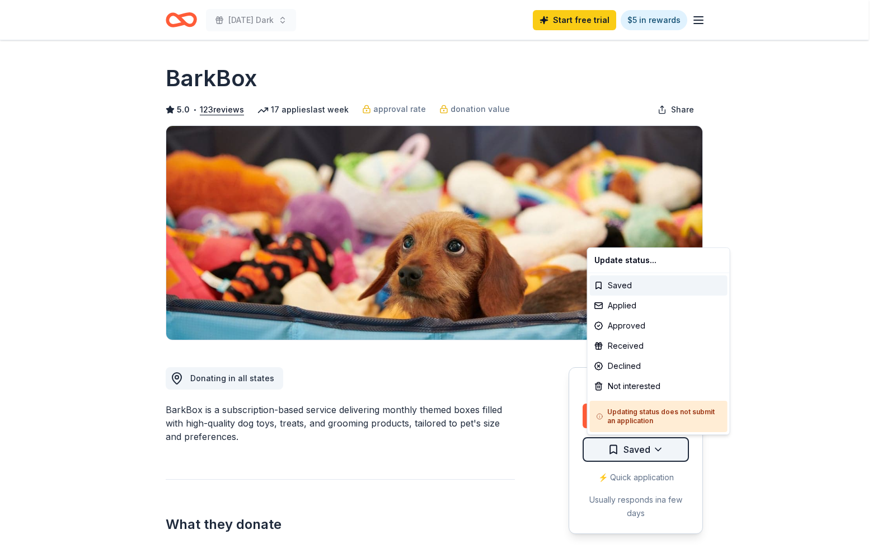
click at [625, 455] on html "Monday's Dark Start free trial $5 in rewards Rolling Share BarkBox 5.0 • 123 re…" at bounding box center [438, 274] width 877 height 548
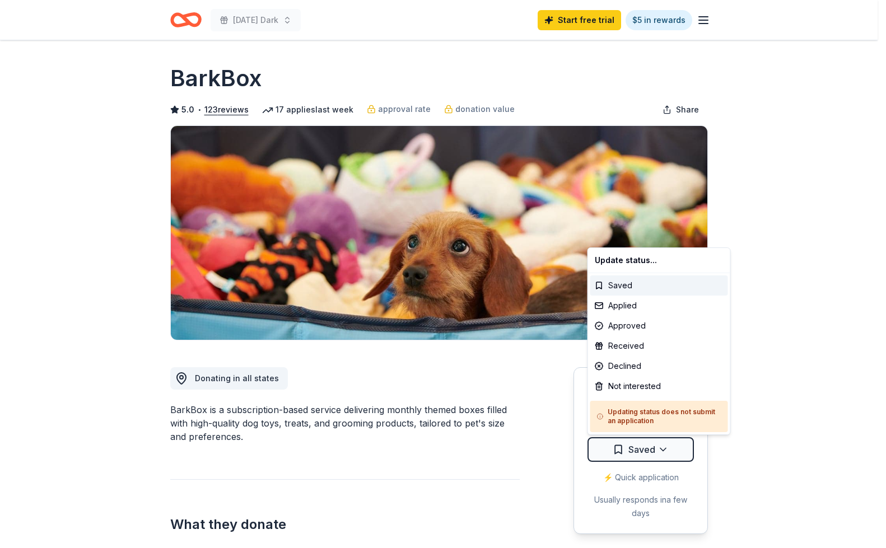
click at [628, 265] on div "Update status..." at bounding box center [659, 260] width 138 height 20
click at [778, 188] on html "Monday's Dark Start free trial $5 in rewards Rolling Share BarkBox 5.0 • 123 re…" at bounding box center [443, 274] width 886 height 548
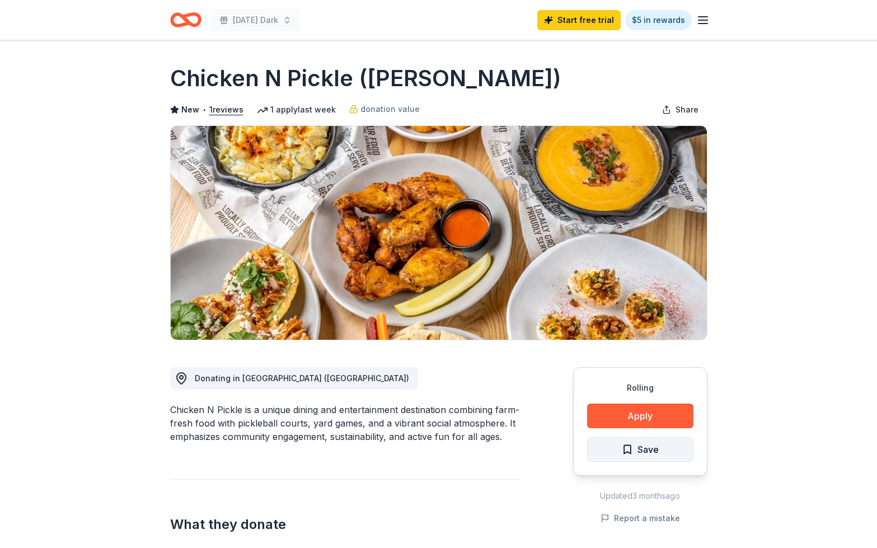
click at [630, 451] on span "Save" at bounding box center [640, 449] width 37 height 15
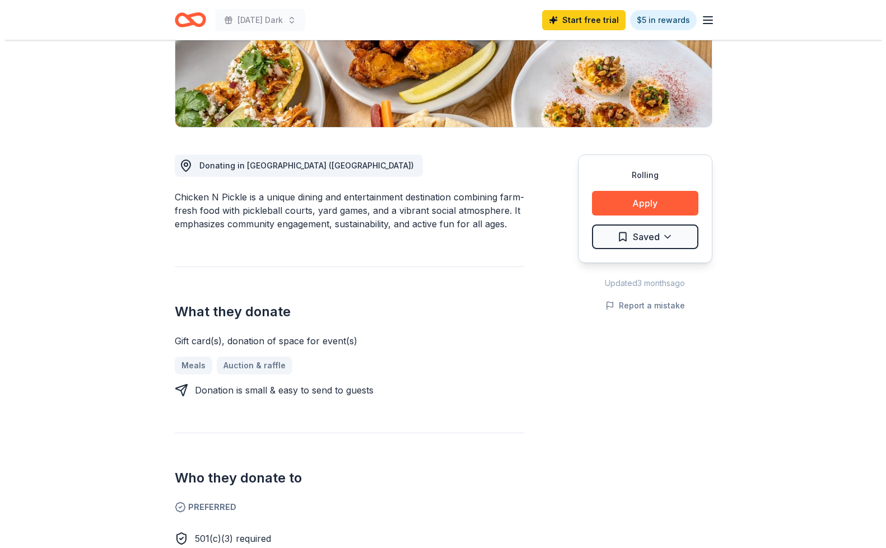
scroll to position [143, 0]
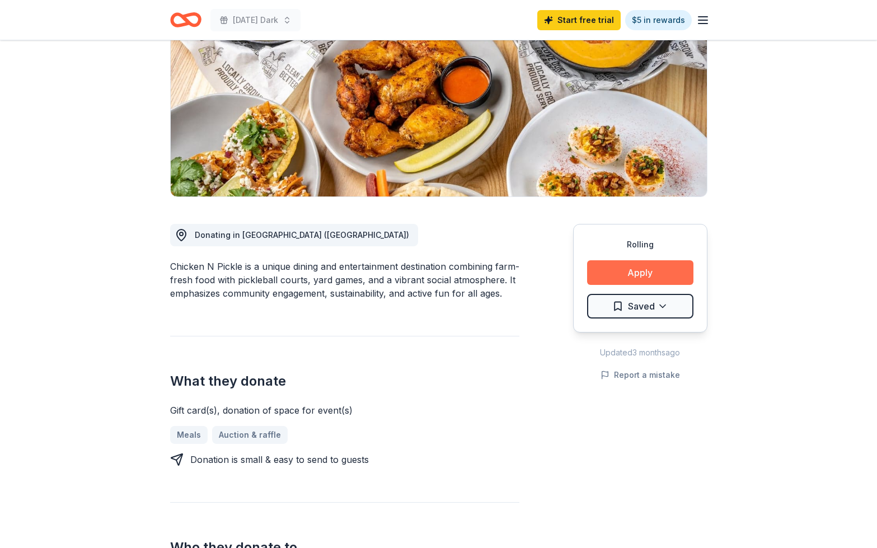
click at [639, 279] on button "Apply" at bounding box center [640, 272] width 106 height 25
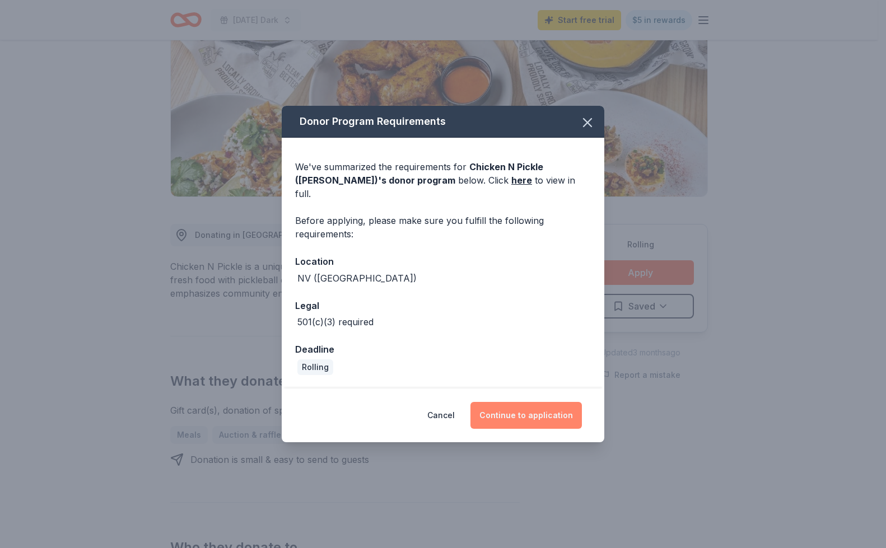
click at [505, 404] on button "Continue to application" at bounding box center [525, 415] width 111 height 27
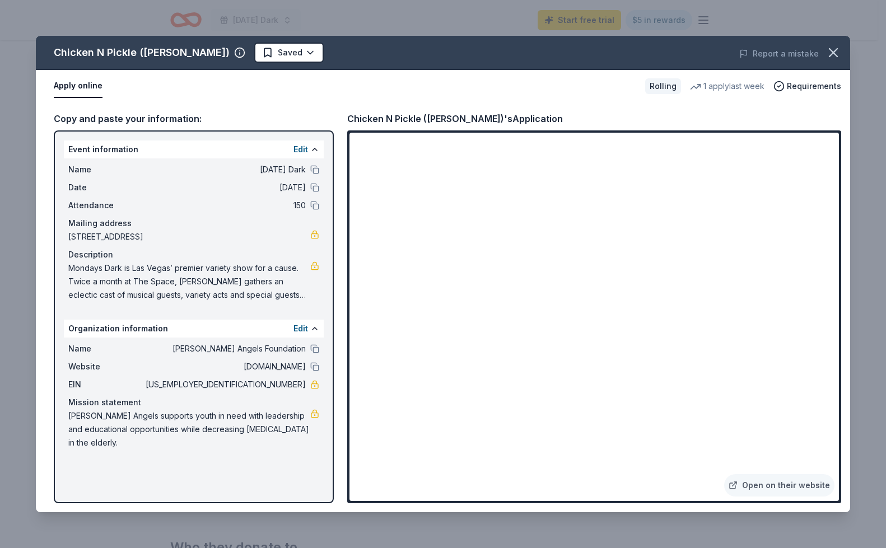
drag, startPoint x: 69, startPoint y: 268, endPoint x: 286, endPoint y: 308, distance: 219.8
click at [287, 308] on div "Event information Edit Name [DATE] Dark Date [DATE] Attendance 150 Mailing addr…" at bounding box center [194, 316] width 280 height 373
click at [255, 49] on html "[DATE] Dark Start free trial $5 in rewards Rolling Share Chicken N Pickle ([PER…" at bounding box center [443, 131] width 886 height 548
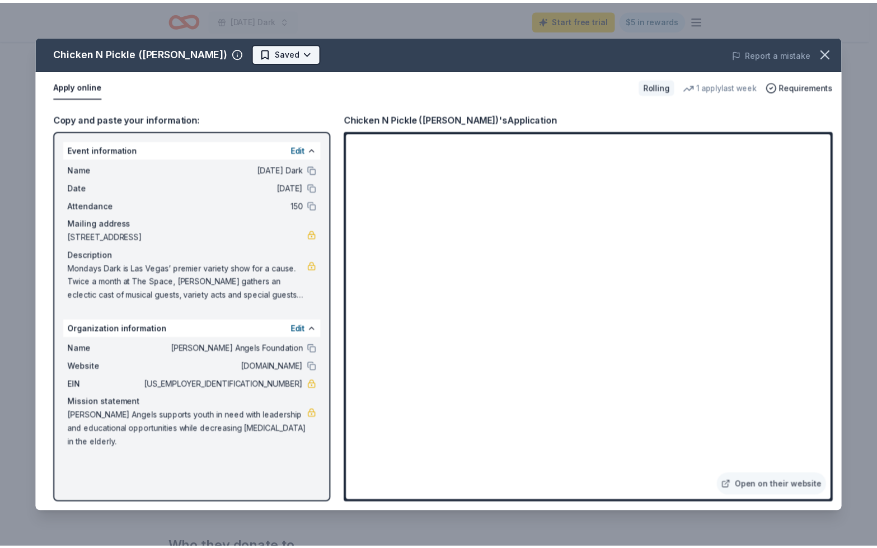
scroll to position [0, 0]
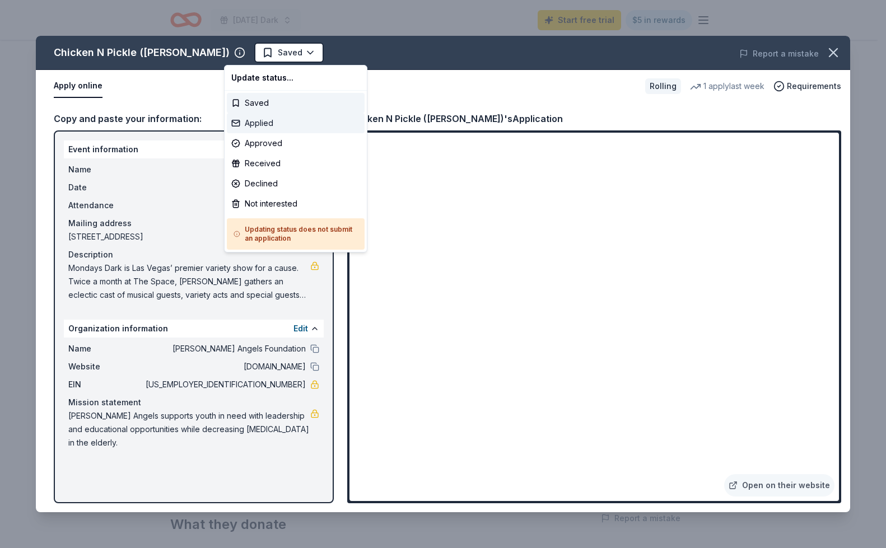
click at [246, 117] on div "Applied" at bounding box center [296, 123] width 138 height 20
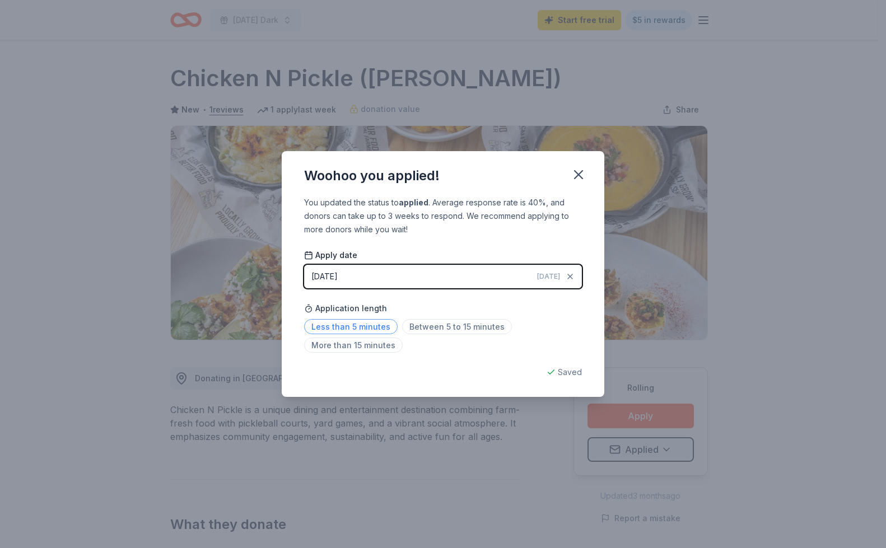
click at [354, 323] on span "Less than 5 minutes" at bounding box center [351, 326] width 94 height 15
click at [454, 328] on span "Between 5 to 15 minutes" at bounding box center [457, 326] width 110 height 15
click at [578, 174] on icon "button" at bounding box center [578, 175] width 8 height 8
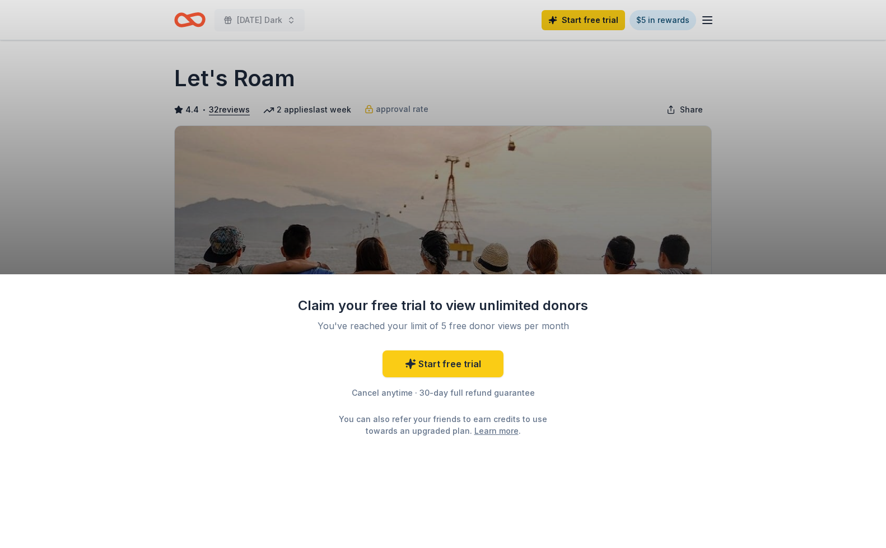
click at [703, 205] on div "Claim your free trial to view unlimited donors You've reached your limit of 5 f…" at bounding box center [443, 274] width 886 height 548
click at [456, 370] on link "Start free trial" at bounding box center [442, 363] width 121 height 27
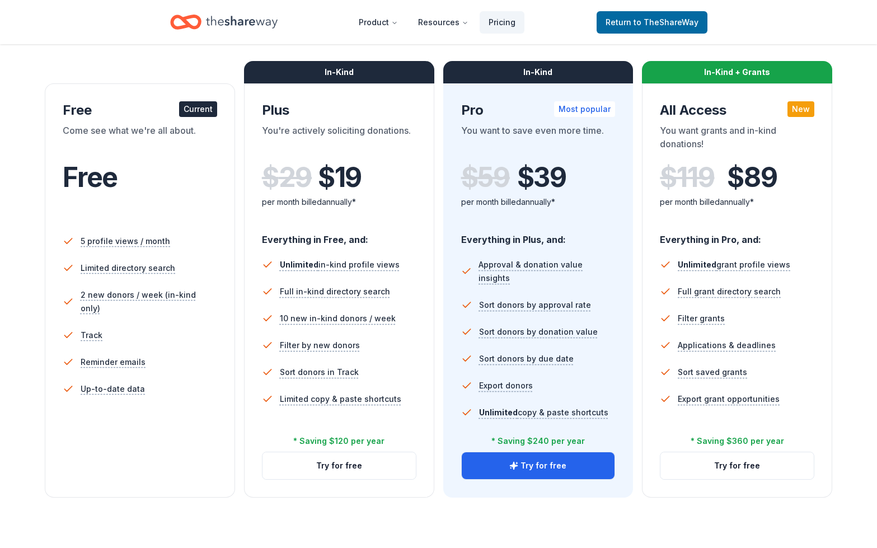
scroll to position [163, 0]
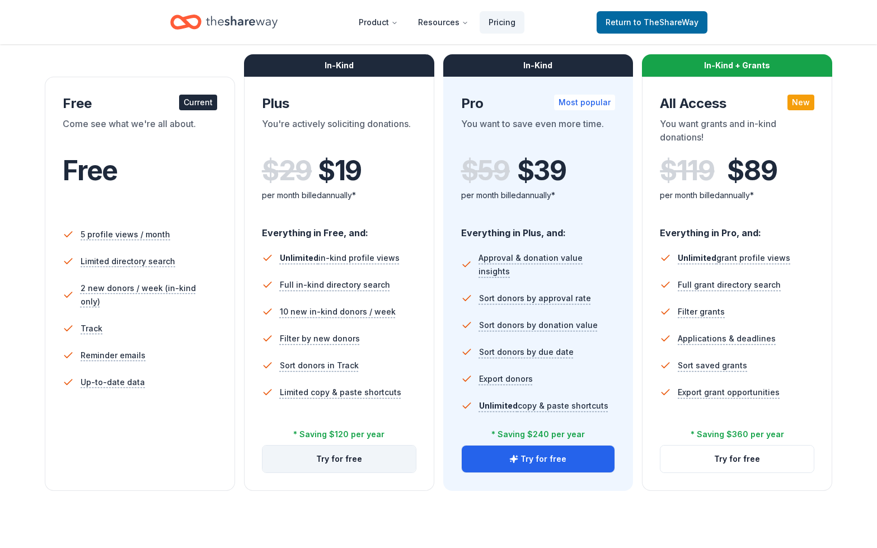
click at [337, 460] on button "Try for free" at bounding box center [339, 459] width 153 height 27
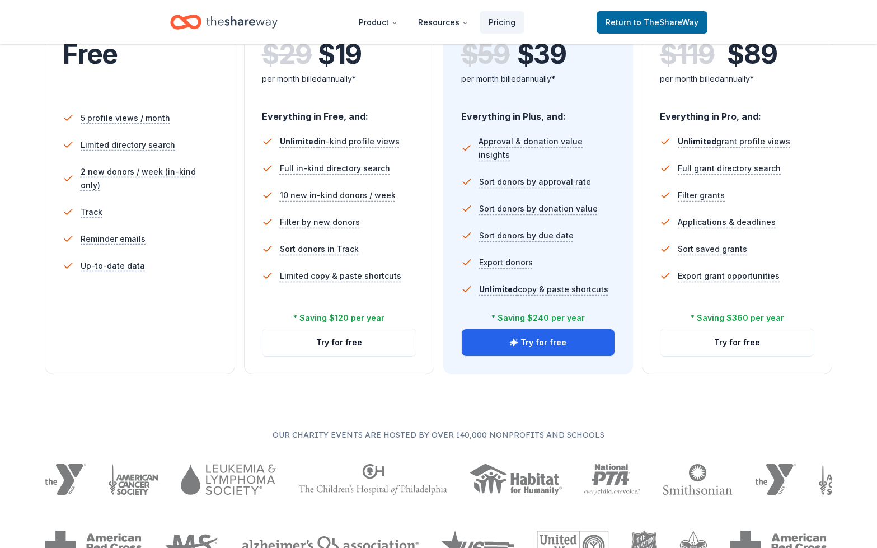
scroll to position [283, 0]
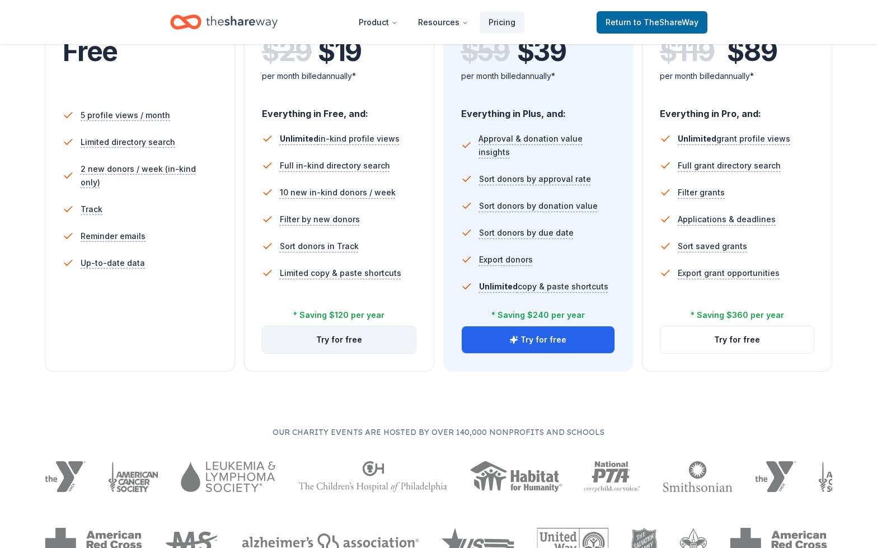
click at [345, 341] on button "Try for free" at bounding box center [339, 339] width 153 height 27
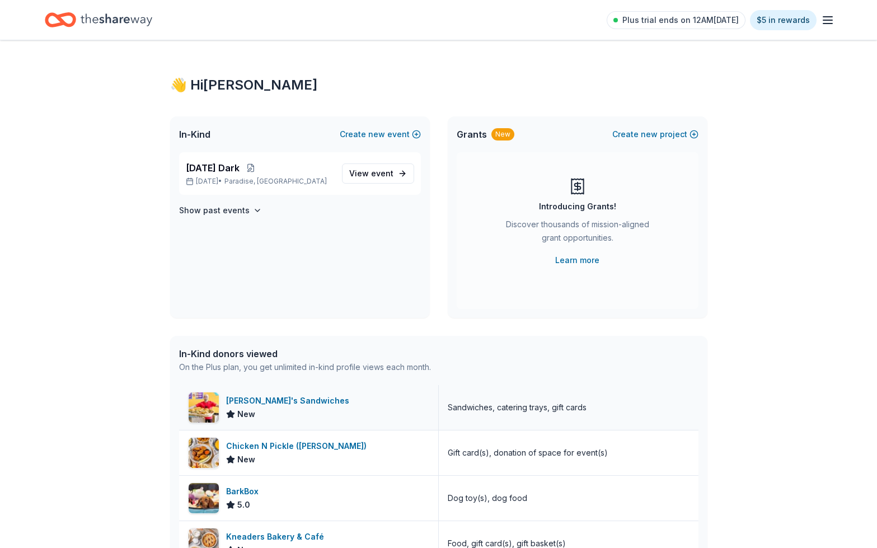
click at [288, 400] on div "[PERSON_NAME]'s Sandwiches" at bounding box center [290, 400] width 128 height 13
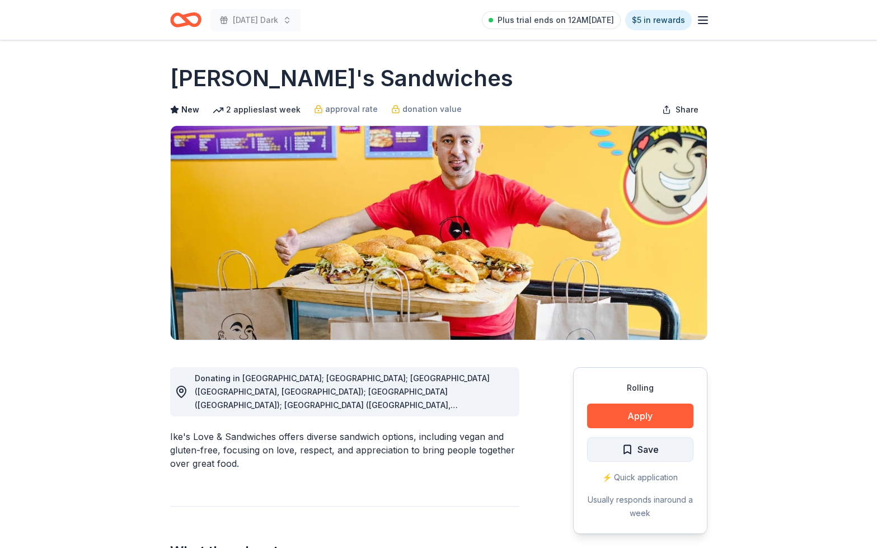
click at [629, 452] on span "Save" at bounding box center [640, 449] width 37 height 15
click at [642, 418] on button "Apply" at bounding box center [640, 416] width 106 height 25
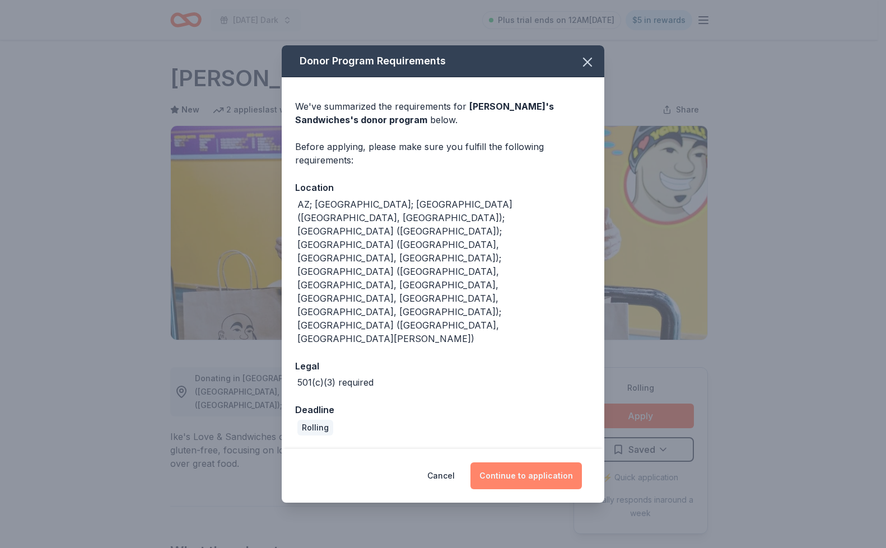
click at [495, 462] on button "Continue to application" at bounding box center [525, 475] width 111 height 27
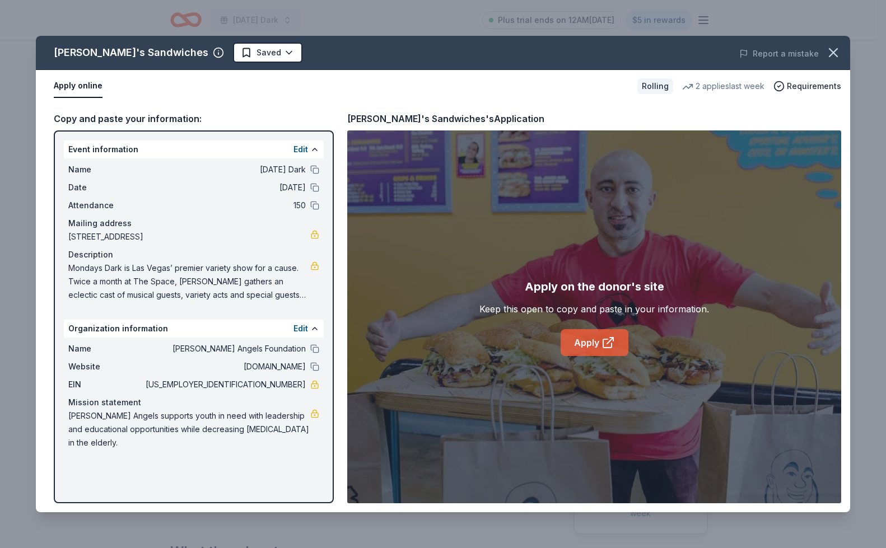
click at [582, 349] on link "Apply" at bounding box center [594, 342] width 68 height 27
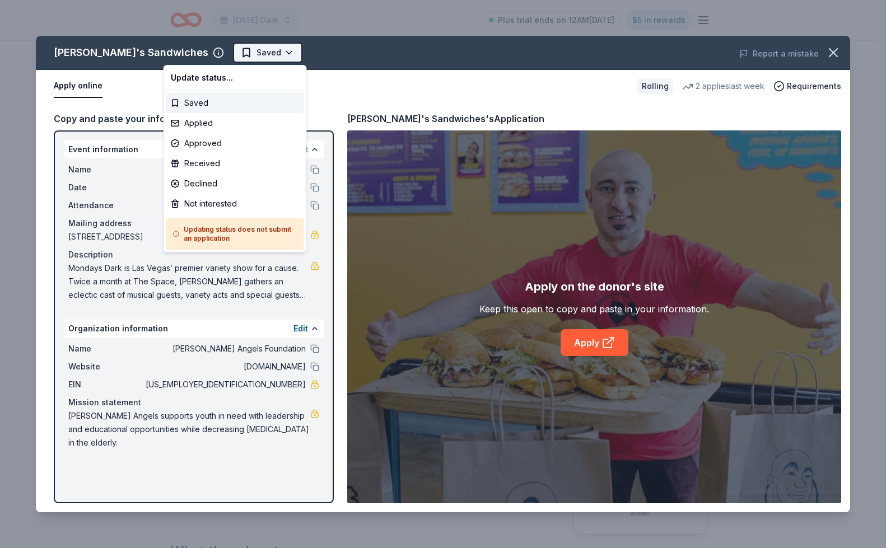
click at [212, 54] on html "Monday's Dark Plus trial ends on 12AM, 9/3 $5 in rewards Rolling Share Ike's Sa…" at bounding box center [443, 274] width 886 height 548
click at [204, 118] on div "Applied" at bounding box center [235, 123] width 138 height 20
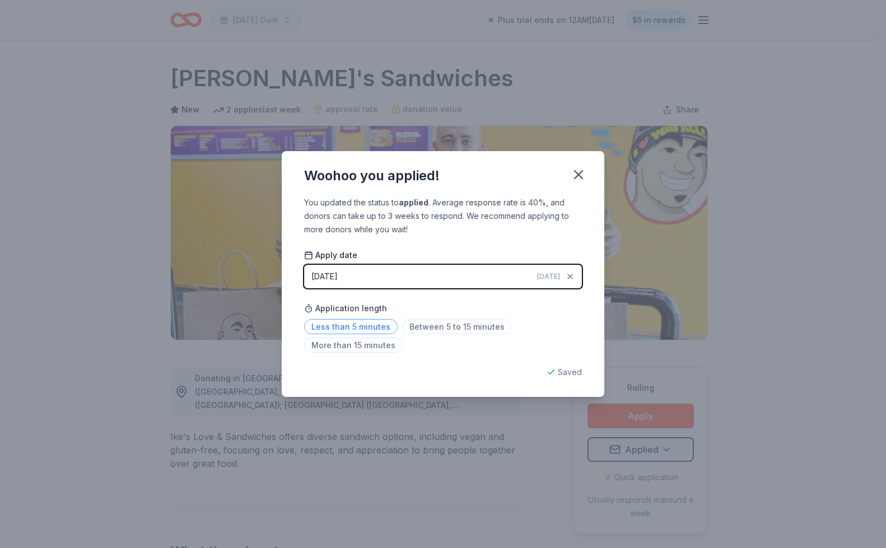
click at [375, 326] on span "Less than 5 minutes" at bounding box center [351, 326] width 94 height 15
click at [583, 173] on icon "button" at bounding box center [579, 175] width 16 height 16
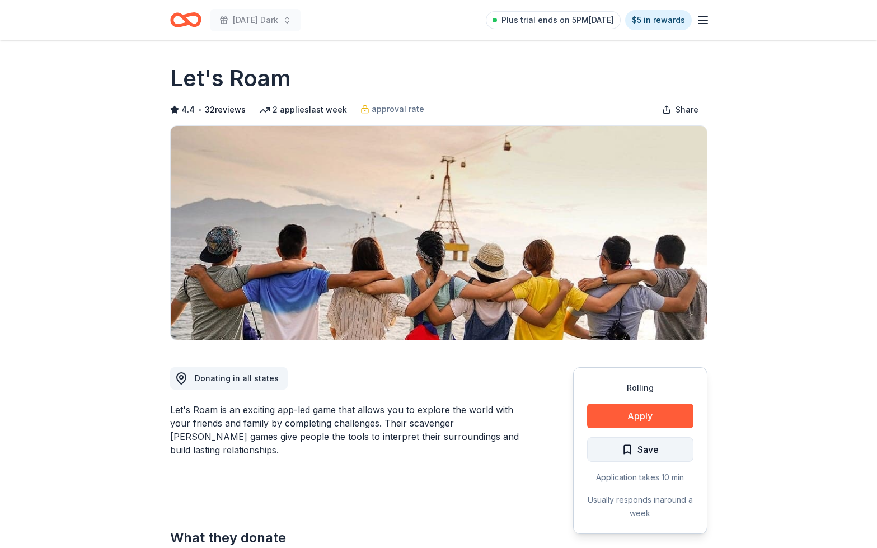
click at [628, 448] on span "Save" at bounding box center [640, 449] width 37 height 15
click at [630, 418] on button "Apply" at bounding box center [640, 416] width 106 height 25
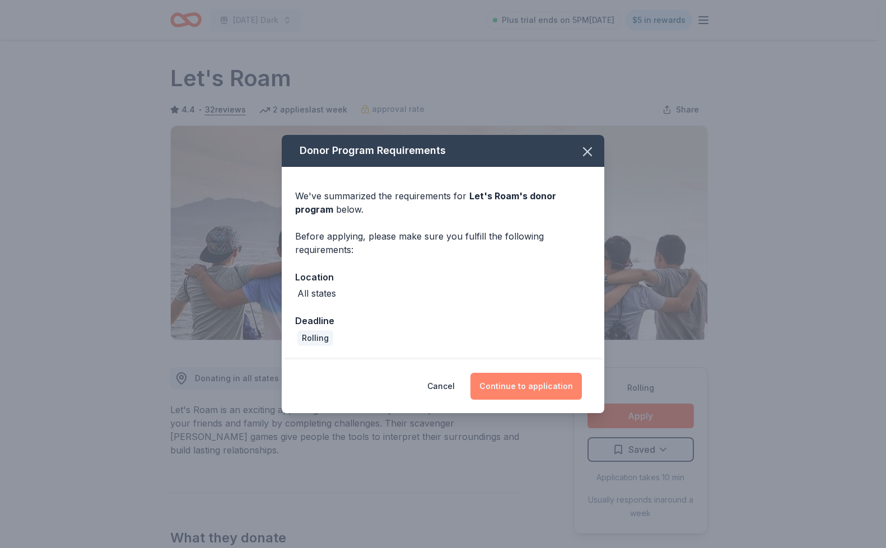
click at [506, 384] on button "Continue to application" at bounding box center [525, 386] width 111 height 27
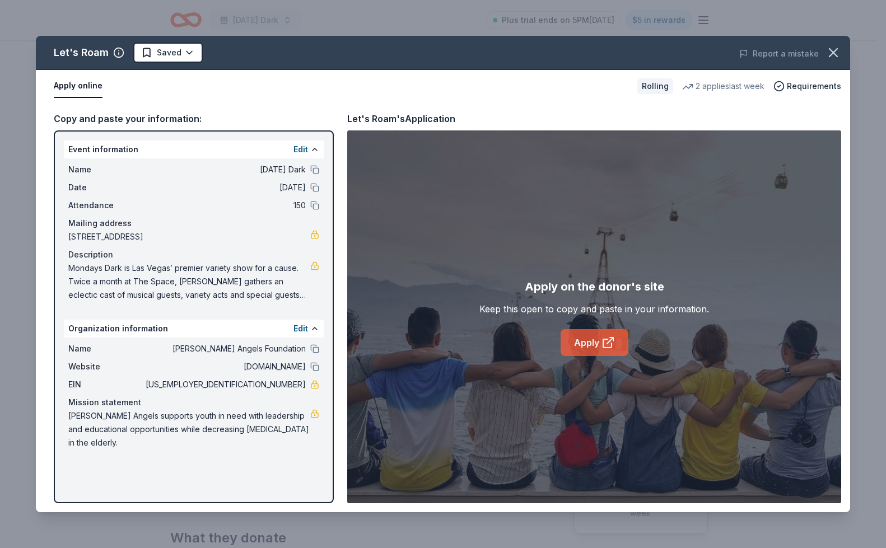
click at [585, 340] on link "Apply" at bounding box center [594, 342] width 68 height 27
